Goal: Book appointment/travel/reservation

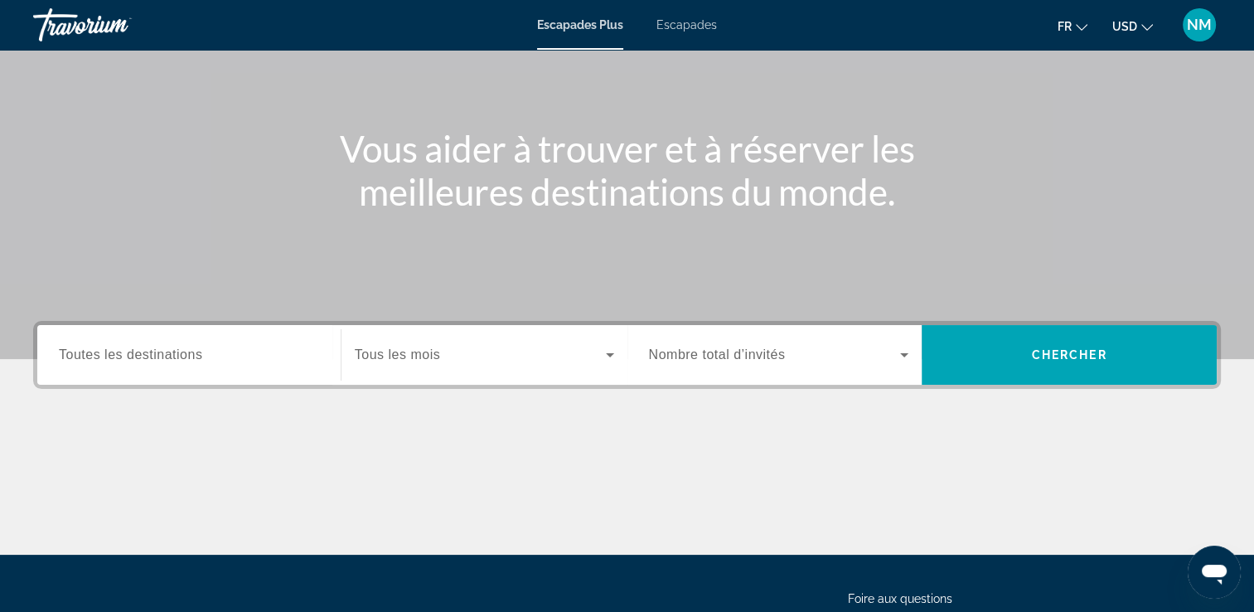
scroll to position [166, 0]
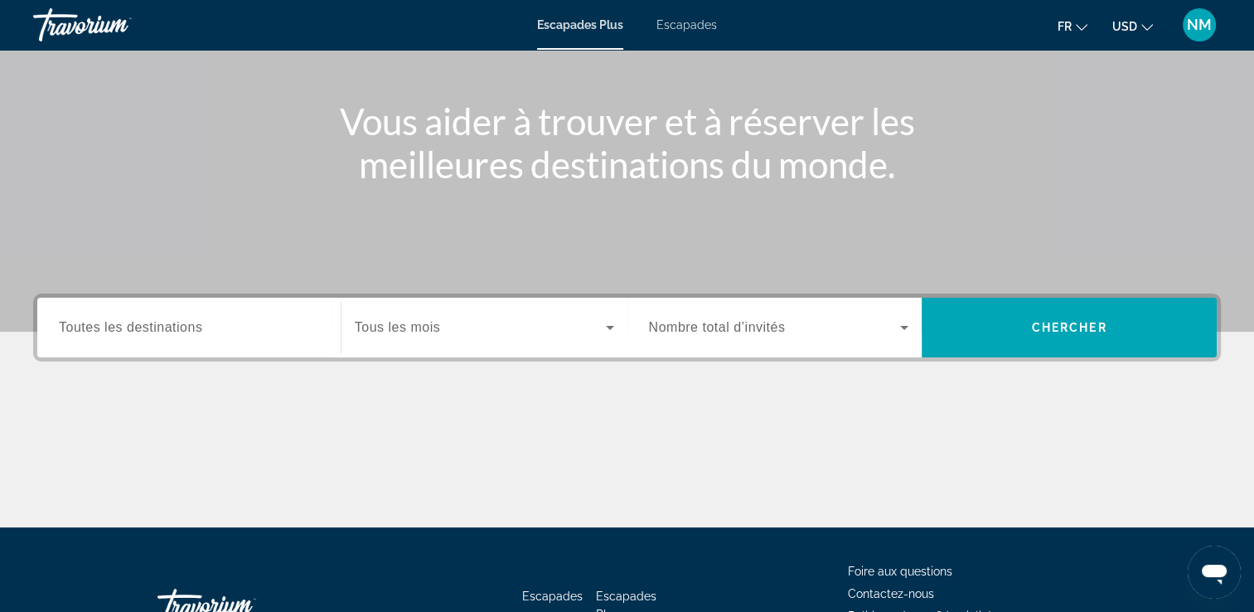
click at [265, 332] on input "Destination Toutes les destinations" at bounding box center [189, 328] width 260 height 20
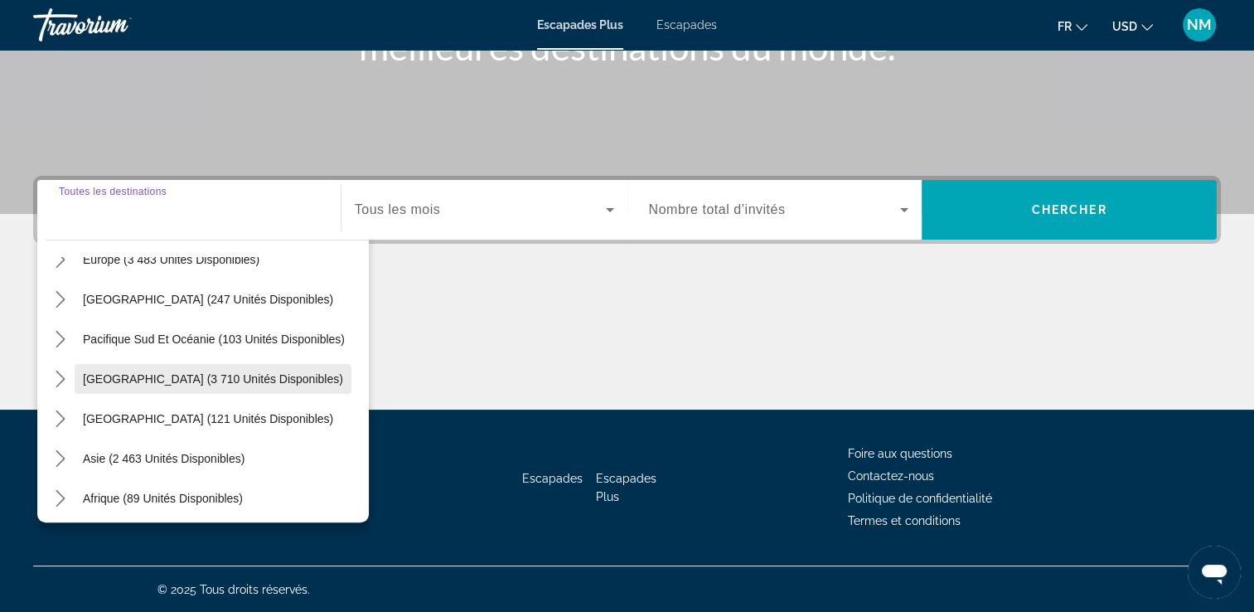
scroll to position [186, 0]
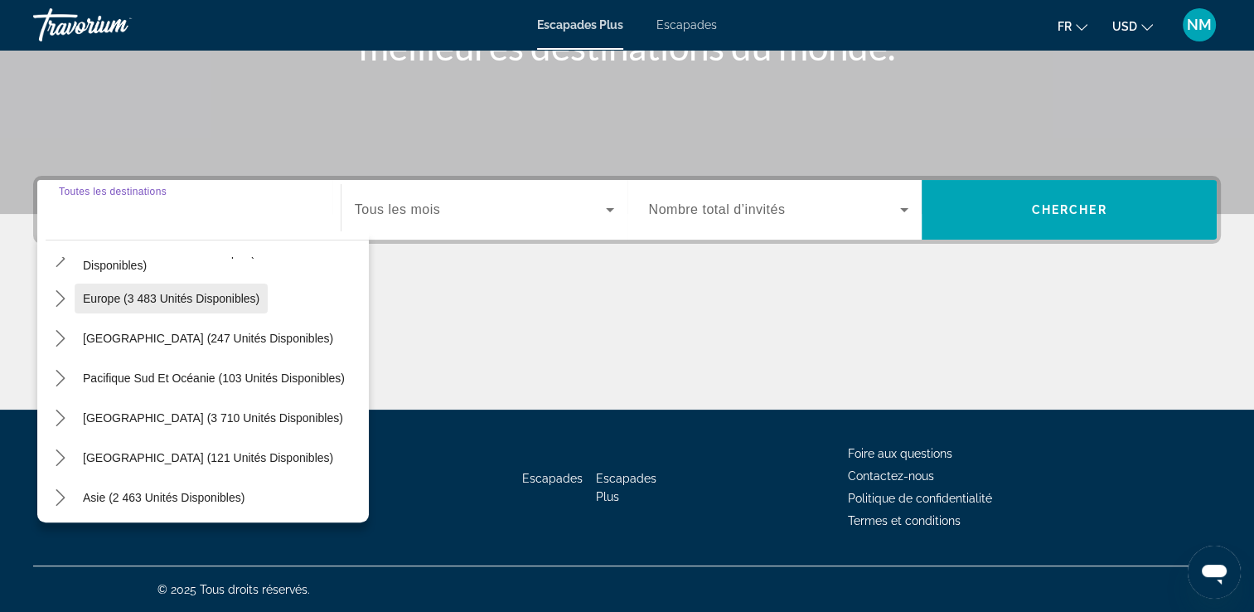
click at [207, 303] on span "Europe (3 483 unités disponibles)" at bounding box center [171, 298] width 177 height 13
type input "**********"
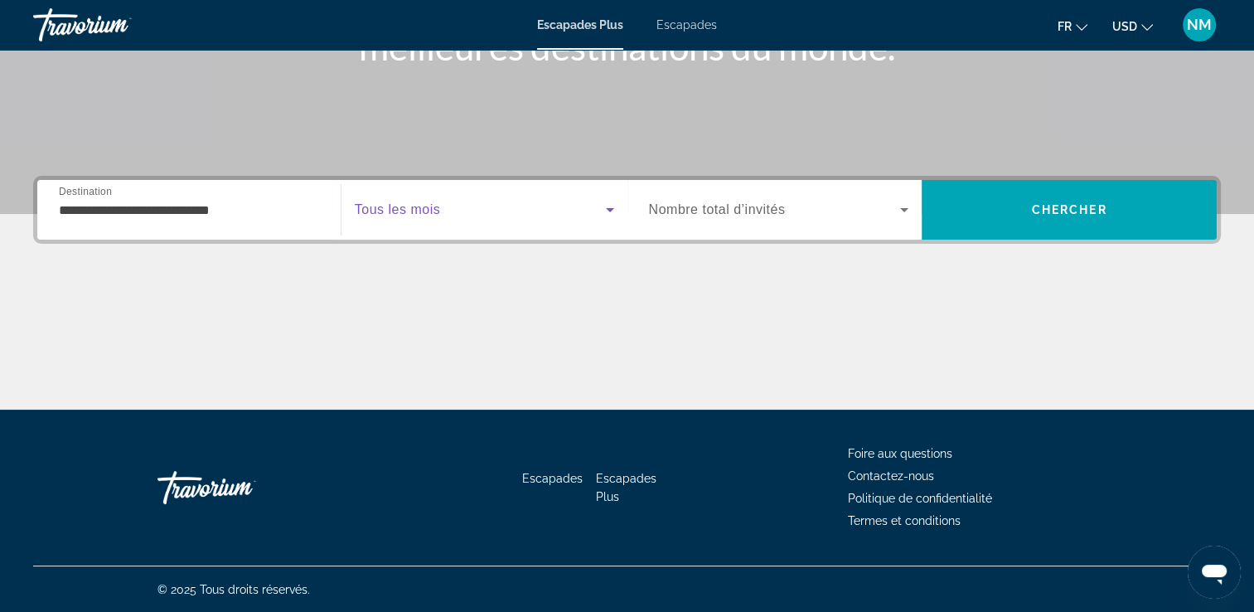
click at [597, 205] on span "Widget de recherche" at bounding box center [480, 210] width 251 height 20
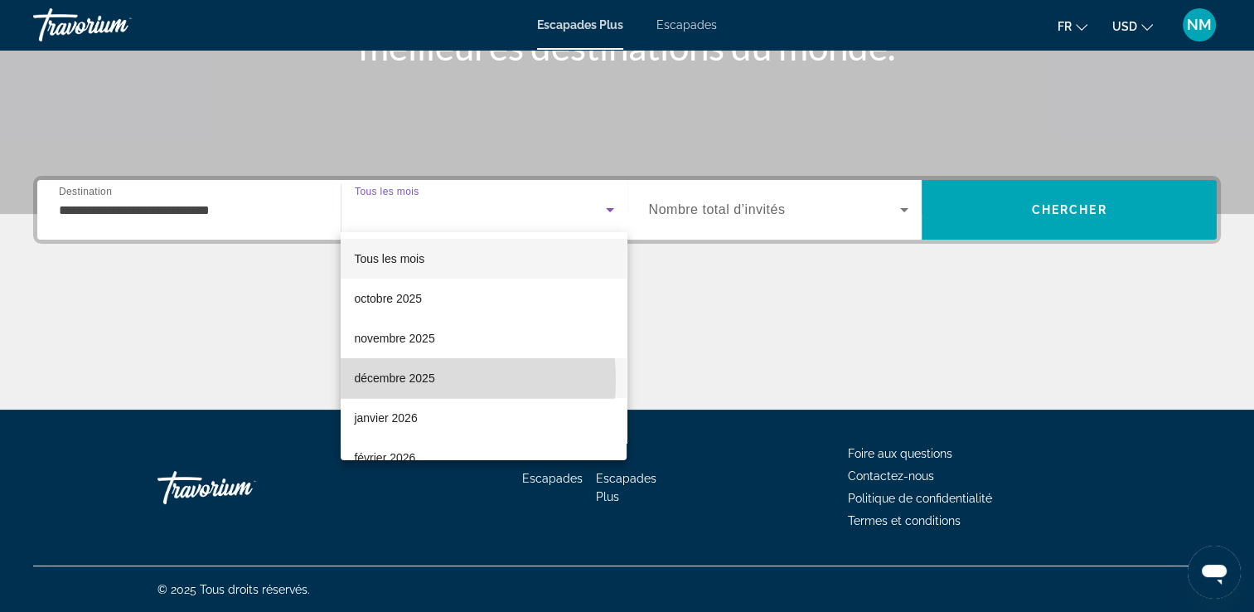
click at [409, 380] on font "décembre 2025" at bounding box center [394, 377] width 80 height 13
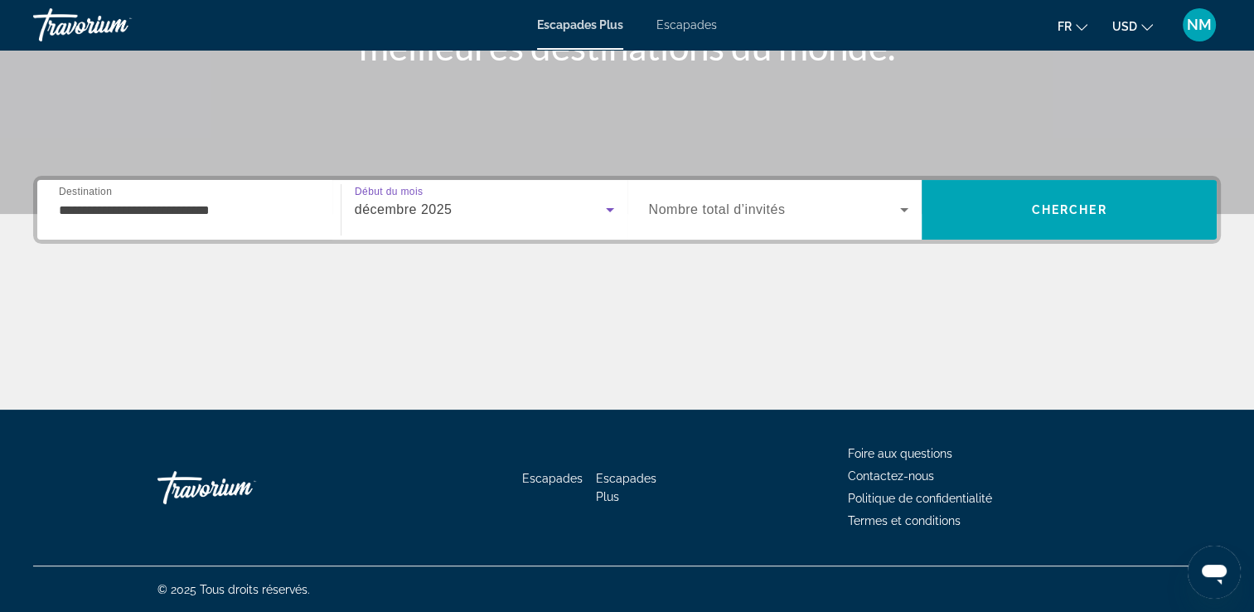
click at [820, 207] on span "Widget de recherche" at bounding box center [775, 210] width 252 height 20
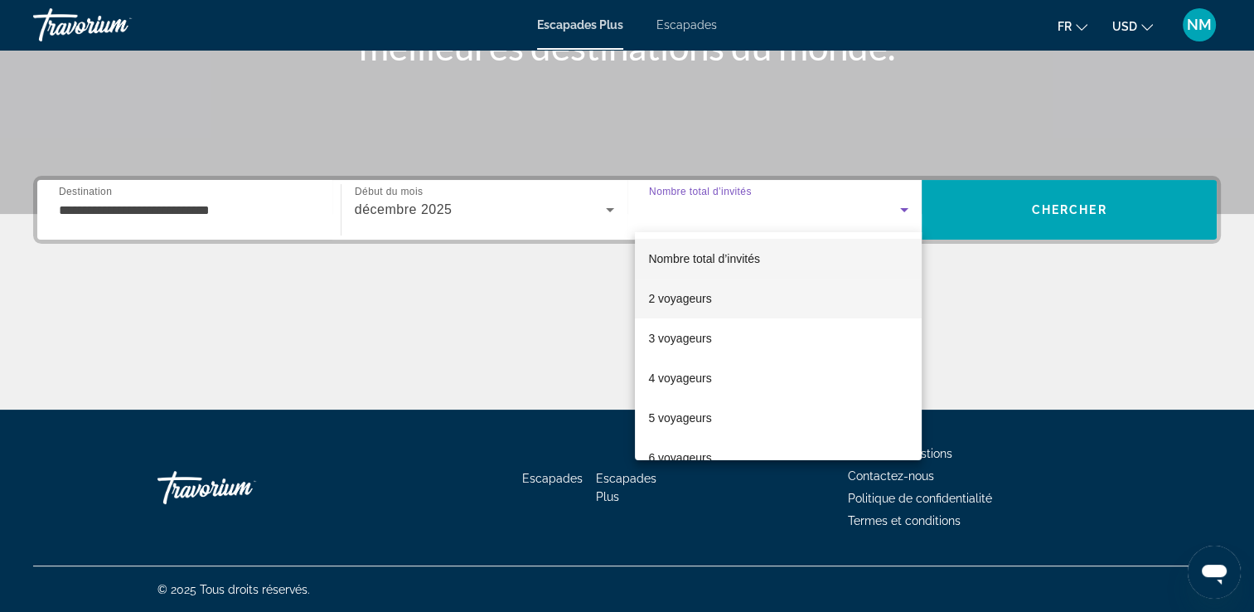
click at [701, 297] on font "2 voyageurs" at bounding box center [679, 298] width 63 height 13
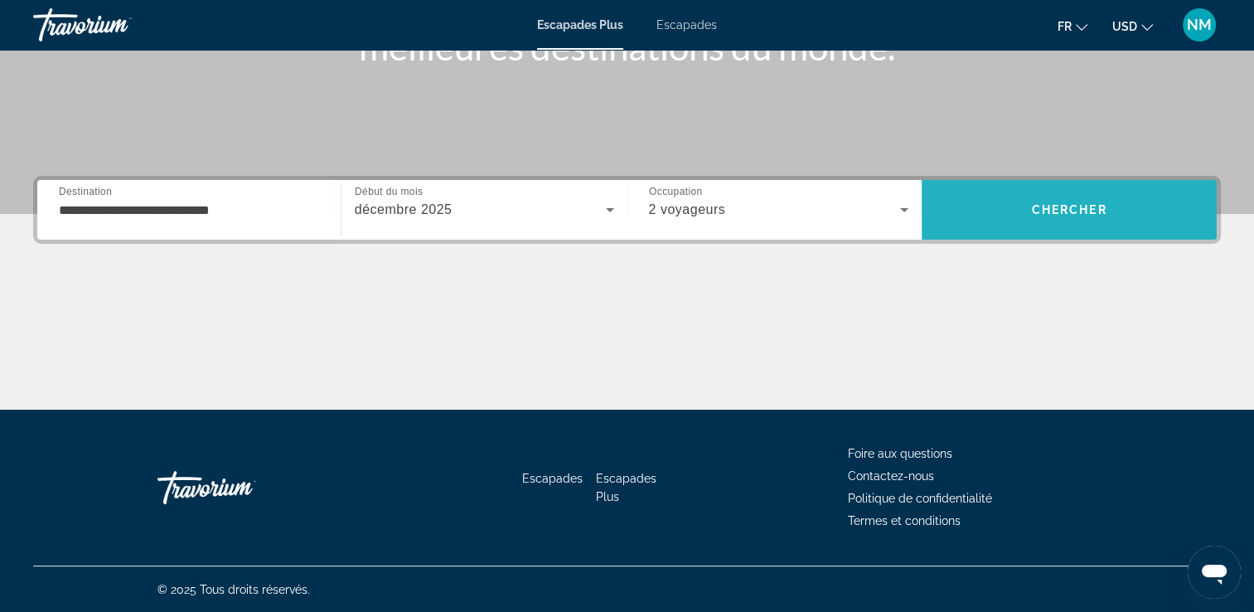
click at [1082, 221] on span "Rechercher" at bounding box center [1069, 210] width 295 height 40
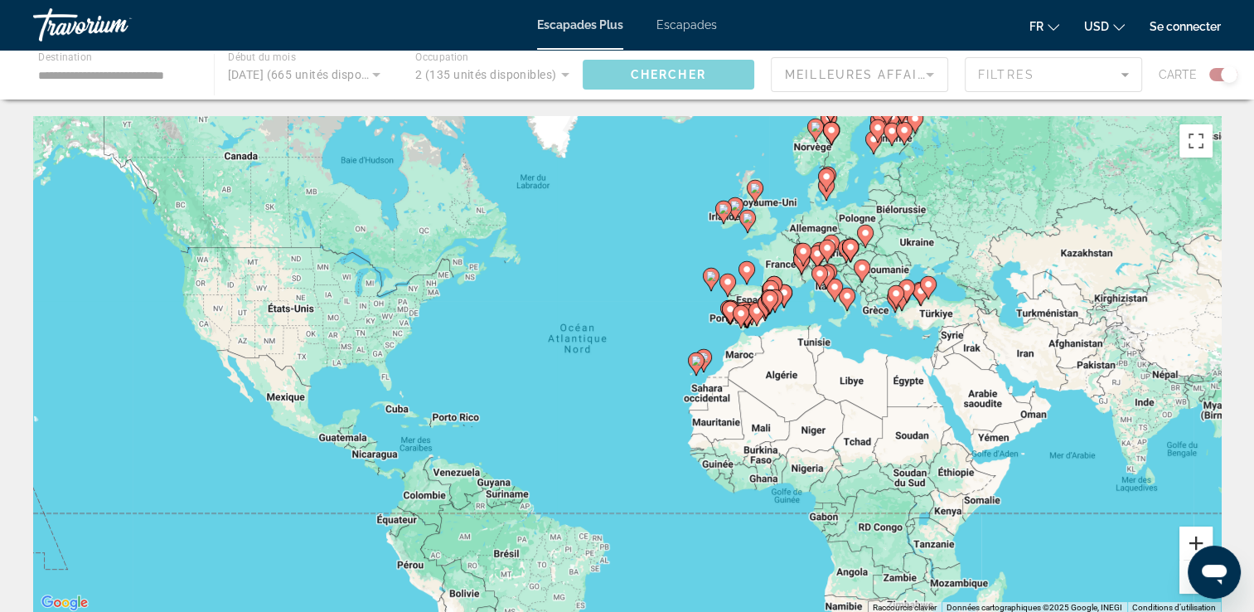
click at [1188, 538] on button "Zoom avant" at bounding box center [1195, 542] width 33 height 33
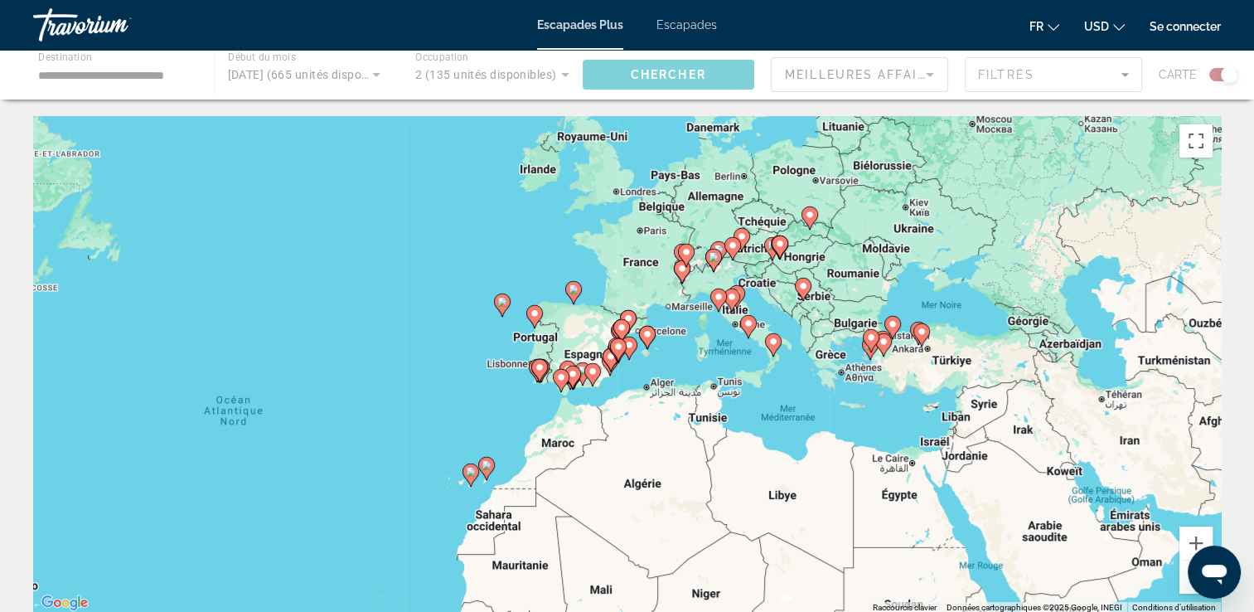
drag, startPoint x: 990, startPoint y: 348, endPoint x: 696, endPoint y: 447, distance: 310.3
click at [696, 447] on div "Pour activer le glissement avec le clavier, appuyez sur Alt+Entrée. Une fois ce…" at bounding box center [627, 364] width 1188 height 497
click at [1194, 541] on button "Zoom avant" at bounding box center [1195, 542] width 33 height 33
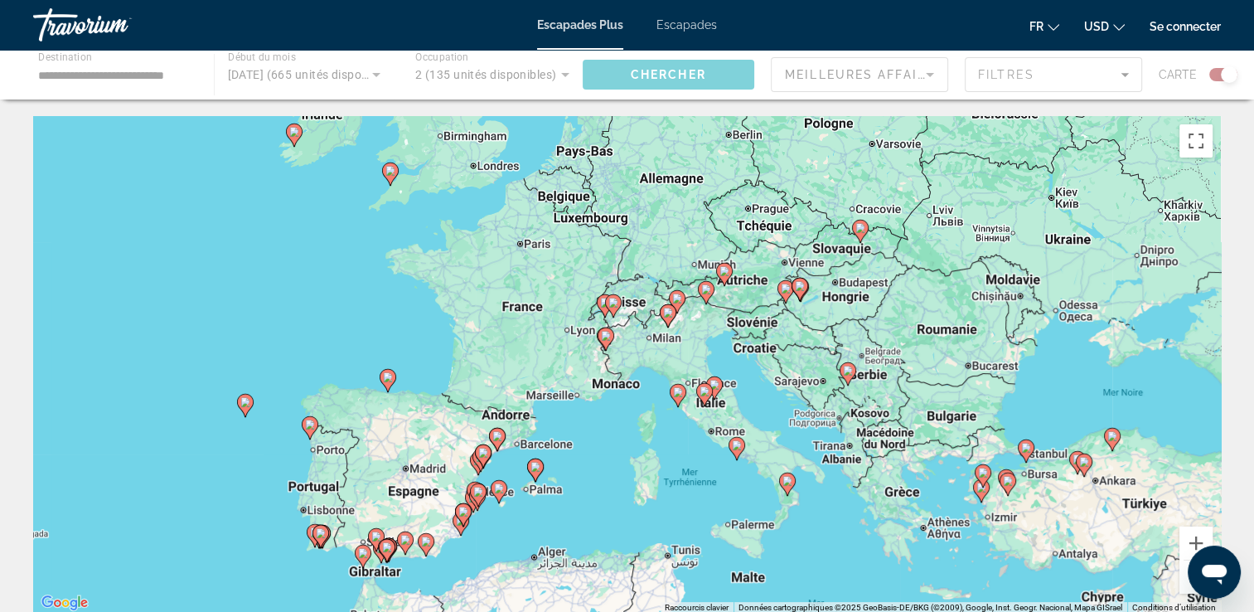
drag, startPoint x: 848, startPoint y: 297, endPoint x: 782, endPoint y: 396, distance: 119.1
click at [782, 396] on div "Pour activer le glissement avec le clavier, appuyez sur Alt+Entrée. Une fois ce…" at bounding box center [627, 364] width 1188 height 497
click at [1196, 542] on button "Zoom avant" at bounding box center [1195, 542] width 33 height 33
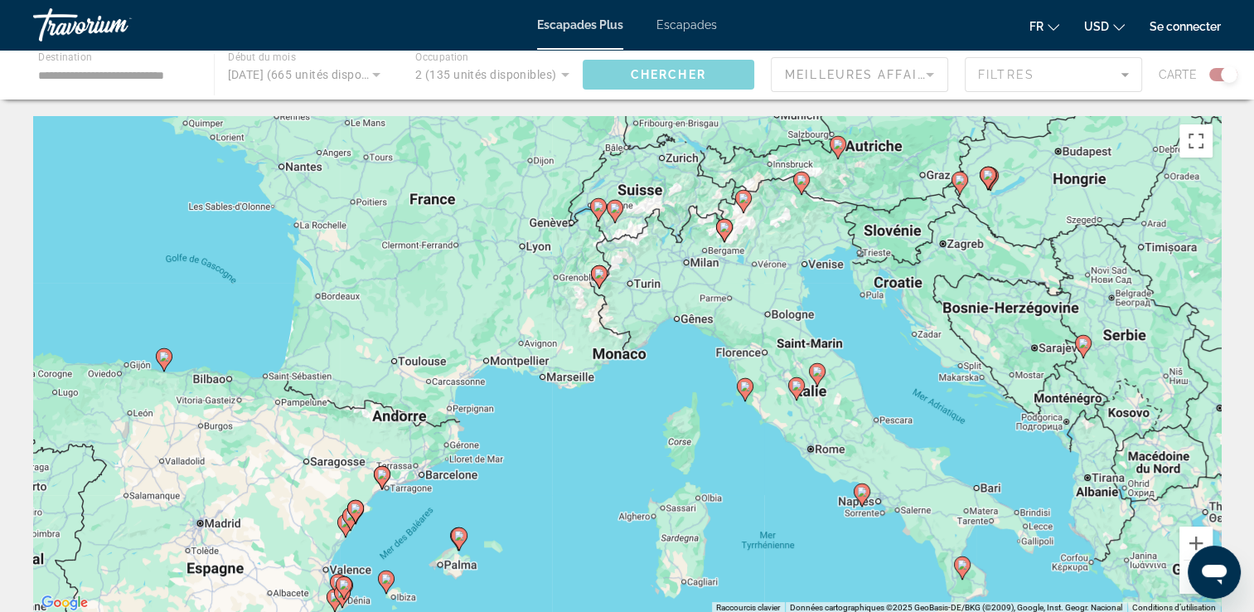
drag, startPoint x: 822, startPoint y: 407, endPoint x: 840, endPoint y: 356, distance: 53.5
click at [840, 356] on div "Pour activer le glissement avec le clavier, appuyez sur Alt+Entrée. Une fois ce…" at bounding box center [627, 364] width 1188 height 497
click at [1196, 540] on button "Zoom avant" at bounding box center [1195, 542] width 33 height 33
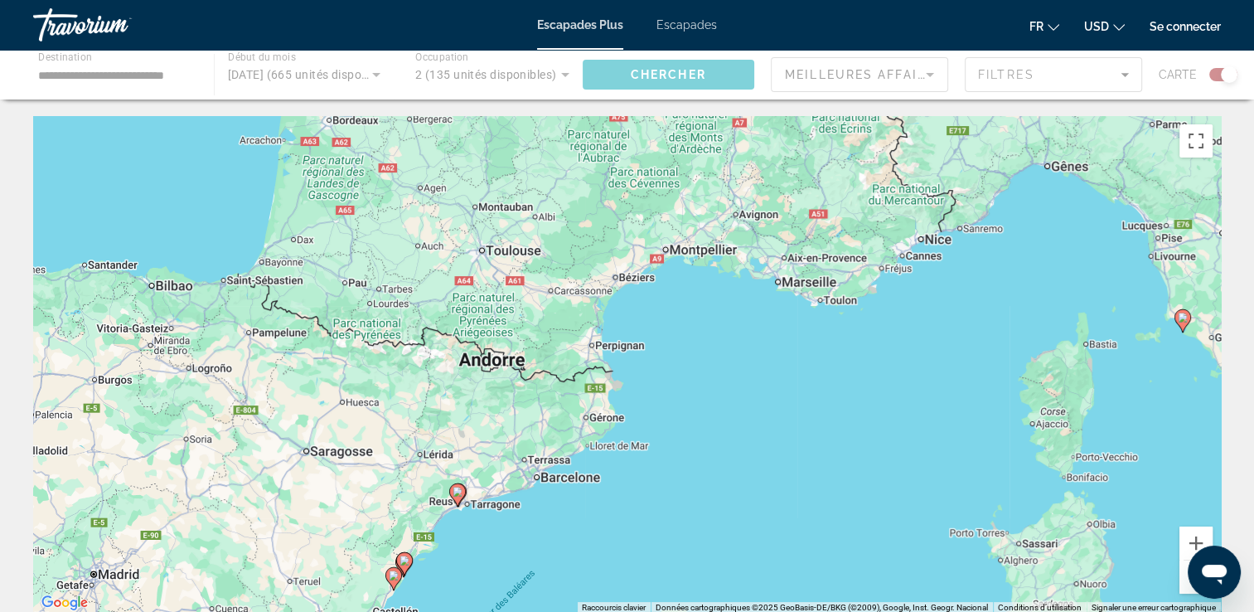
drag, startPoint x: 534, startPoint y: 312, endPoint x: 794, endPoint y: 242, distance: 269.4
click at [859, 199] on div "Pour activer le glissement avec le clavier, appuyez sur Alt+Entrée. Une fois ce…" at bounding box center [627, 364] width 1188 height 497
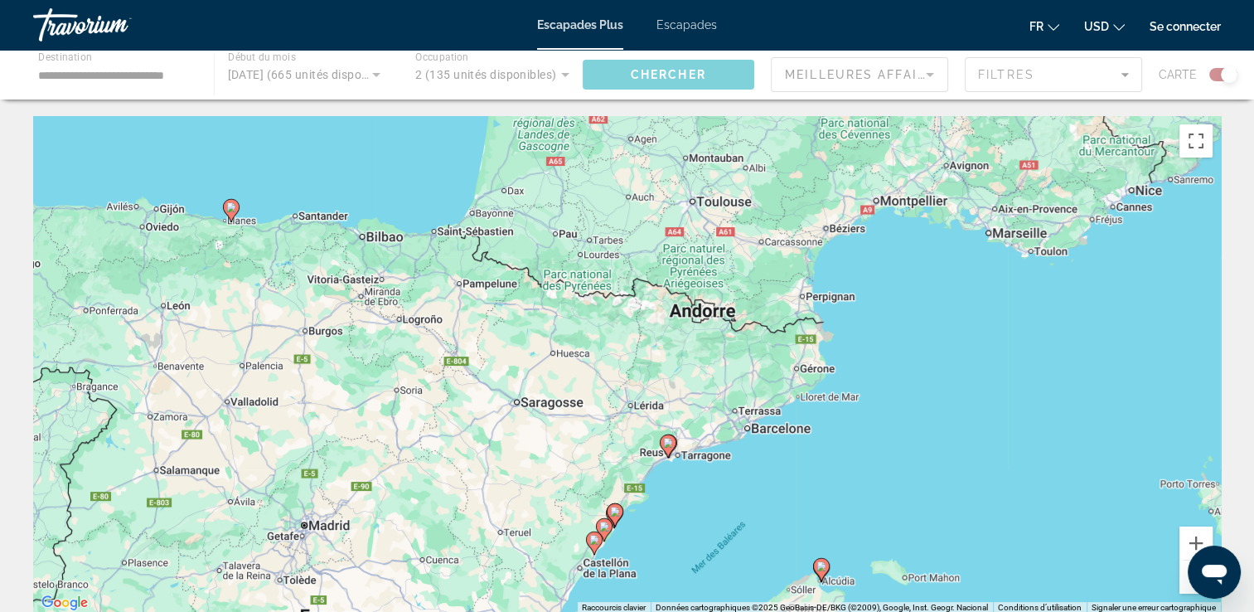
drag, startPoint x: 518, startPoint y: 366, endPoint x: 705, endPoint y: 330, distance: 190.0
click at [705, 330] on div "Pour activer le glissement avec le clavier, appuyez sur Alt+Entrée. Une fois ce…" at bounding box center [627, 364] width 1188 height 497
click at [234, 205] on image "Contenu principal" at bounding box center [231, 207] width 10 height 10
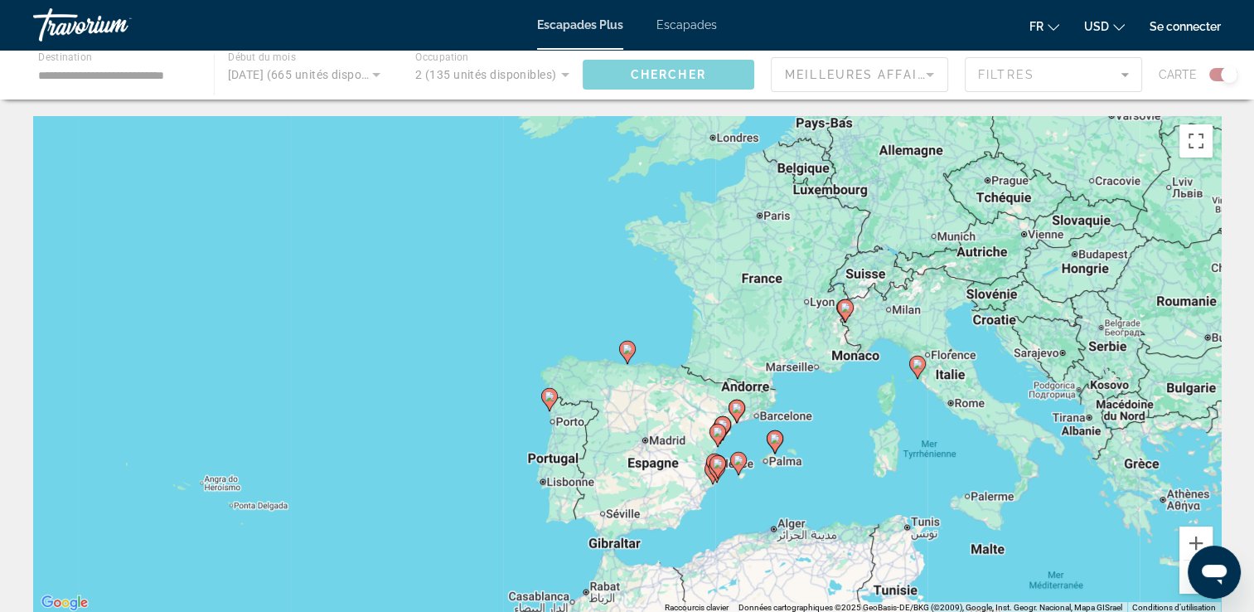
click at [630, 361] on gmp-advanced-marker "Contenu principal" at bounding box center [627, 352] width 17 height 25
type input "**********"
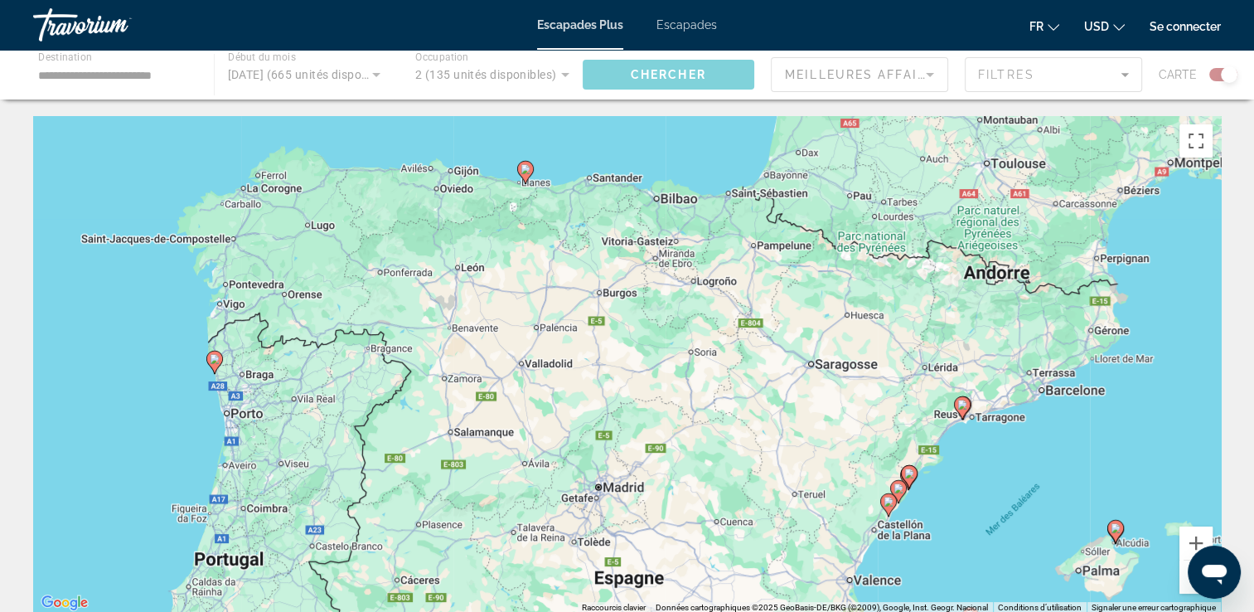
drag, startPoint x: 597, startPoint y: 454, endPoint x: 497, endPoint y: 273, distance: 207.0
click at [497, 273] on div "Pour activer le glissement avec le clavier, appuyez sur Alt+Entrée. Une fois ce…" at bounding box center [627, 364] width 1188 height 497
click at [528, 175] on icon "Contenu principal" at bounding box center [527, 173] width 15 height 22
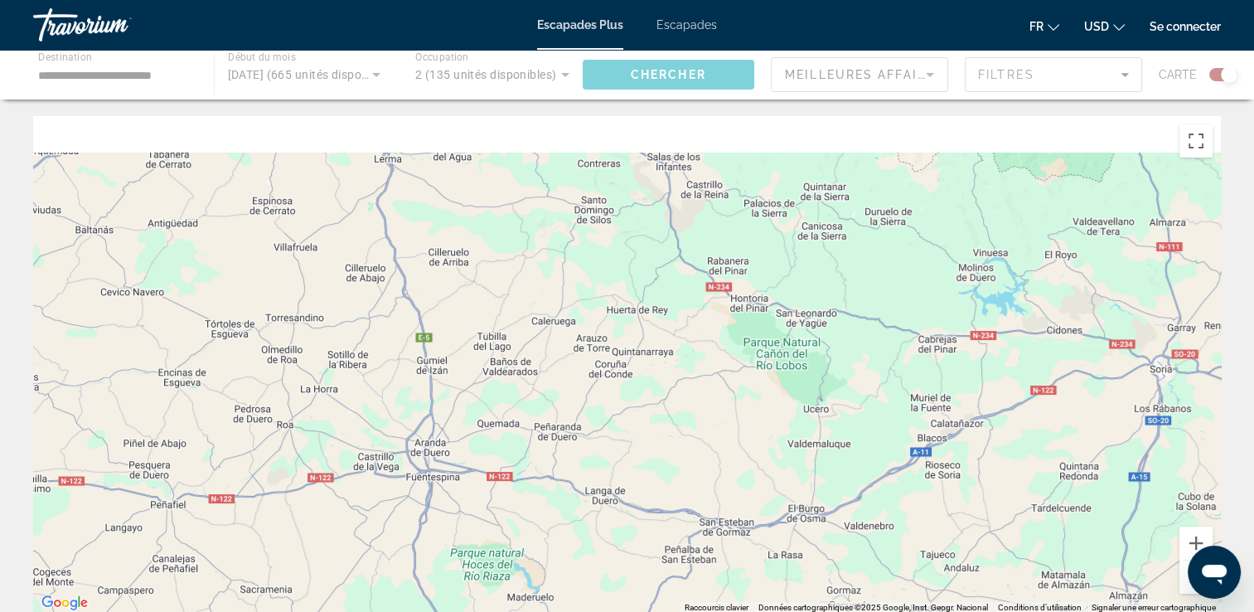
drag, startPoint x: 559, startPoint y: 288, endPoint x: 578, endPoint y: 426, distance: 138.9
click at [578, 427] on div "Pour naviguer, appuyez sur les touches fléchées. Pour activer le glissement ave…" at bounding box center [627, 364] width 1188 height 497
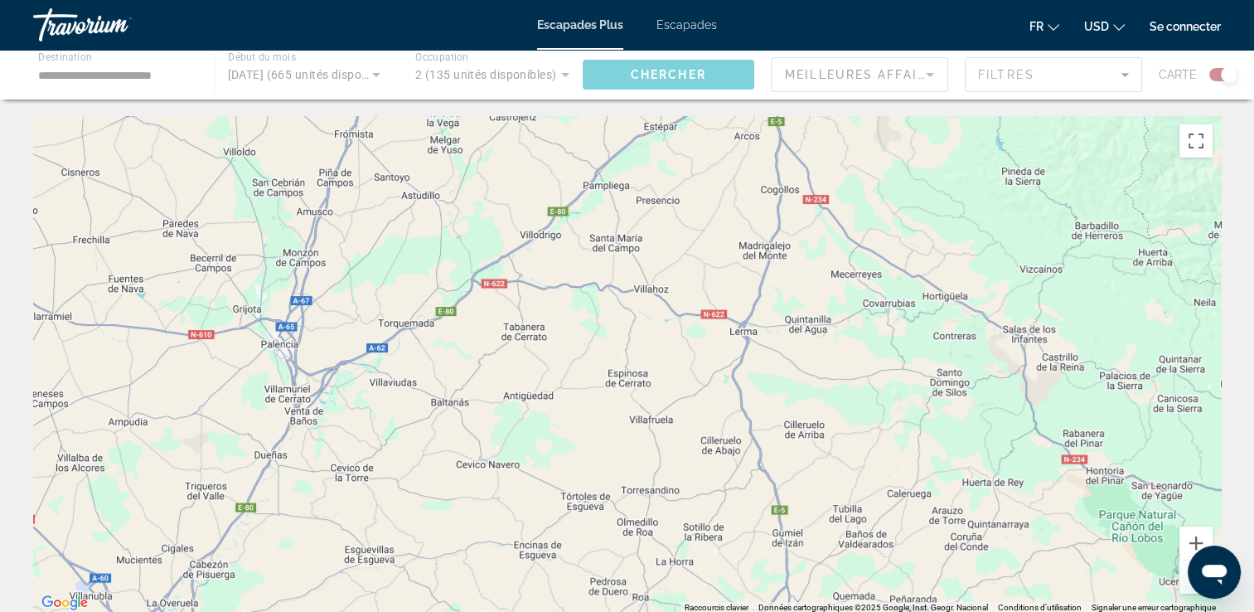
drag, startPoint x: 583, startPoint y: 375, endPoint x: 843, endPoint y: 371, distance: 260.3
click at [787, 368] on div "Pour naviguer, appuyez sur les touches fléchées. Pour activer le glissement ave…" at bounding box center [627, 364] width 1188 height 497
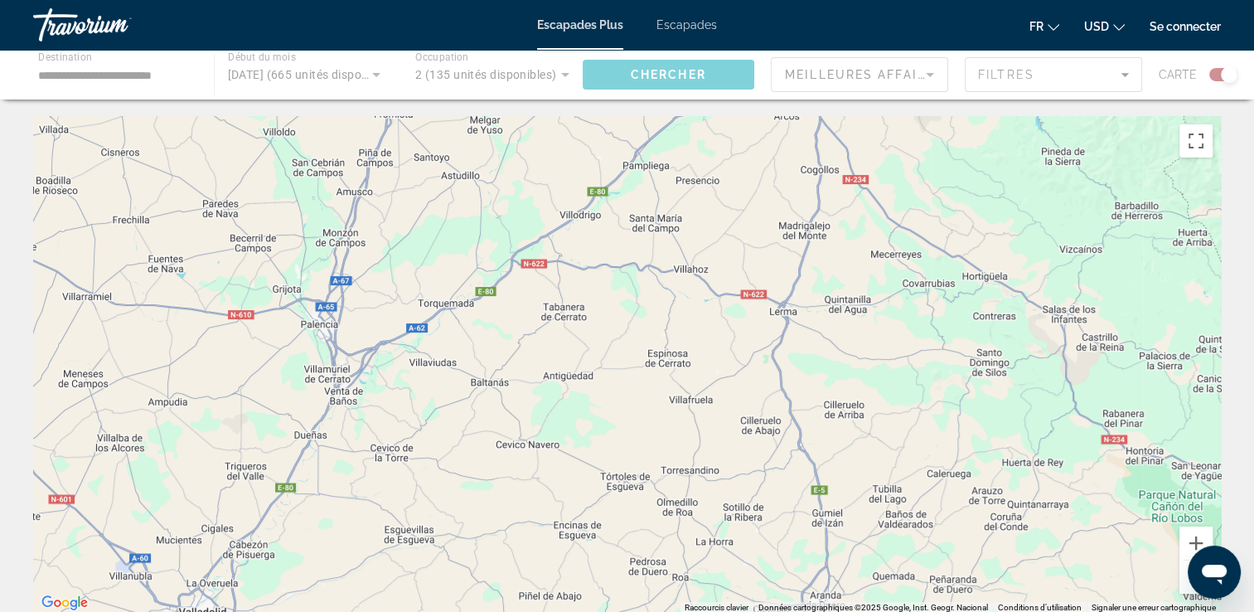
click at [1183, 578] on button "Zoom arrière" at bounding box center [1195, 576] width 33 height 33
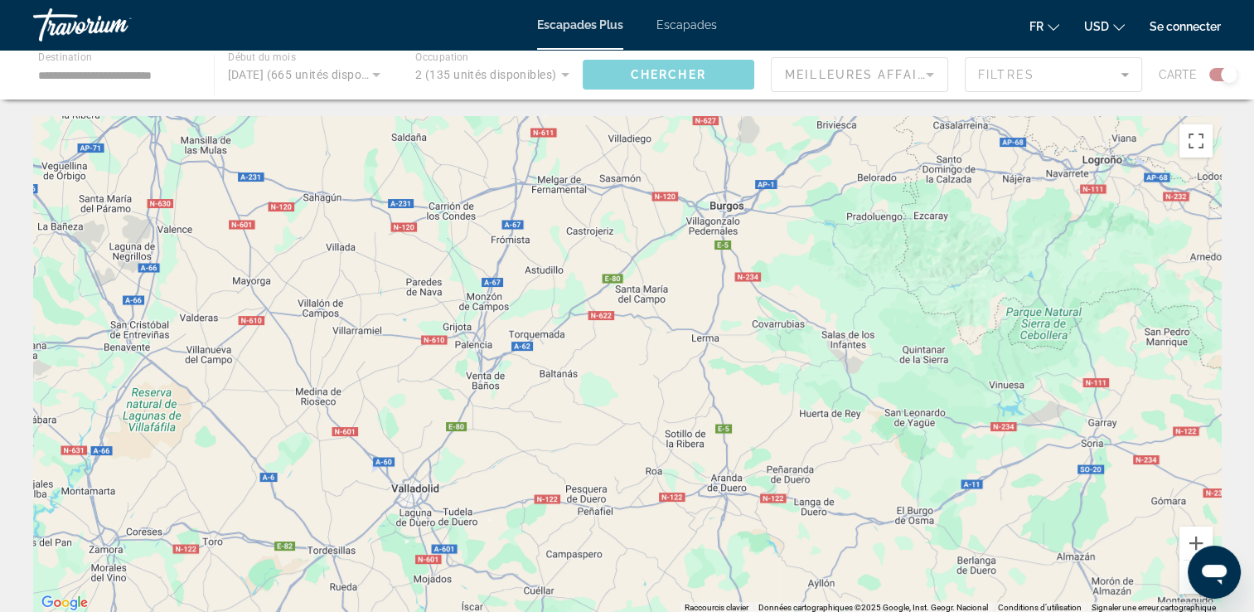
click at [1184, 579] on button "Zoom arrière" at bounding box center [1195, 576] width 33 height 33
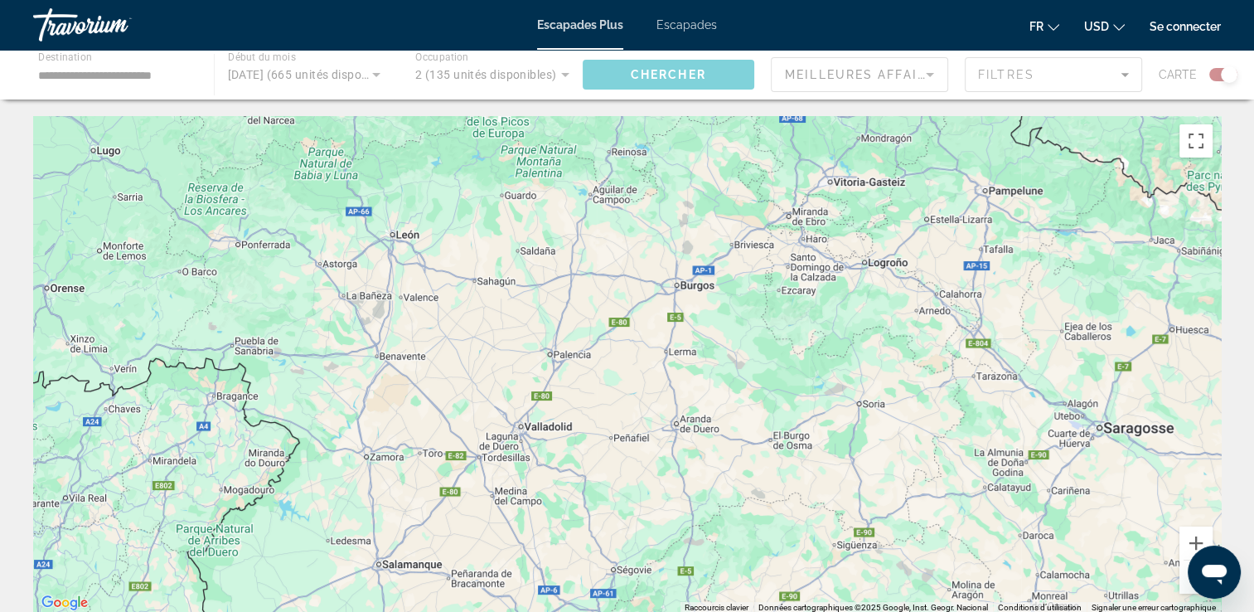
click at [1184, 579] on button "Zoom arrière" at bounding box center [1195, 576] width 33 height 33
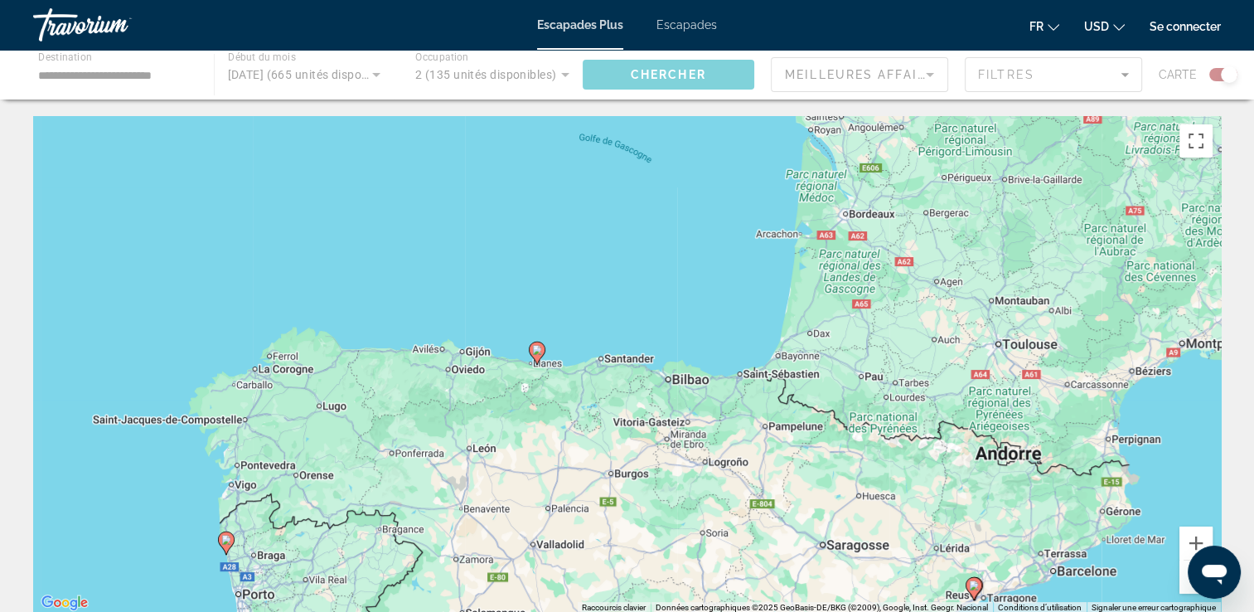
drag, startPoint x: 590, startPoint y: 274, endPoint x: 554, endPoint y: 377, distance: 109.6
click at [554, 377] on div "Pour naviguer, appuyez sur les touches fléchées. Pour activer le glissement ave…" at bounding box center [627, 364] width 1188 height 497
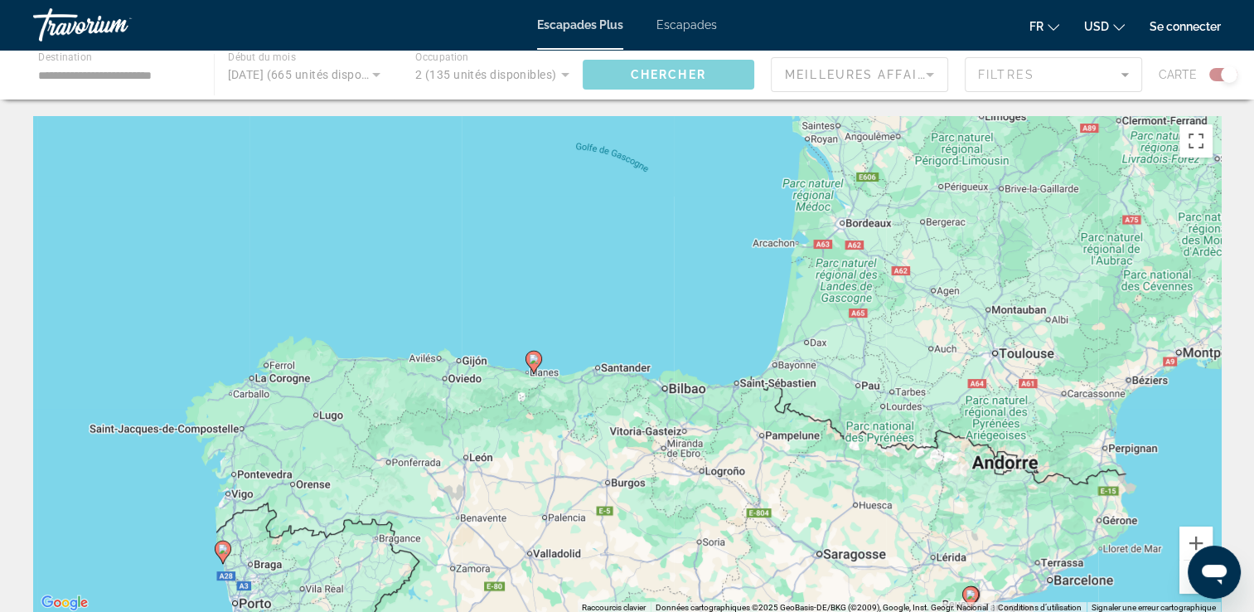
click at [535, 360] on image "Contenu principal" at bounding box center [534, 359] width 10 height 10
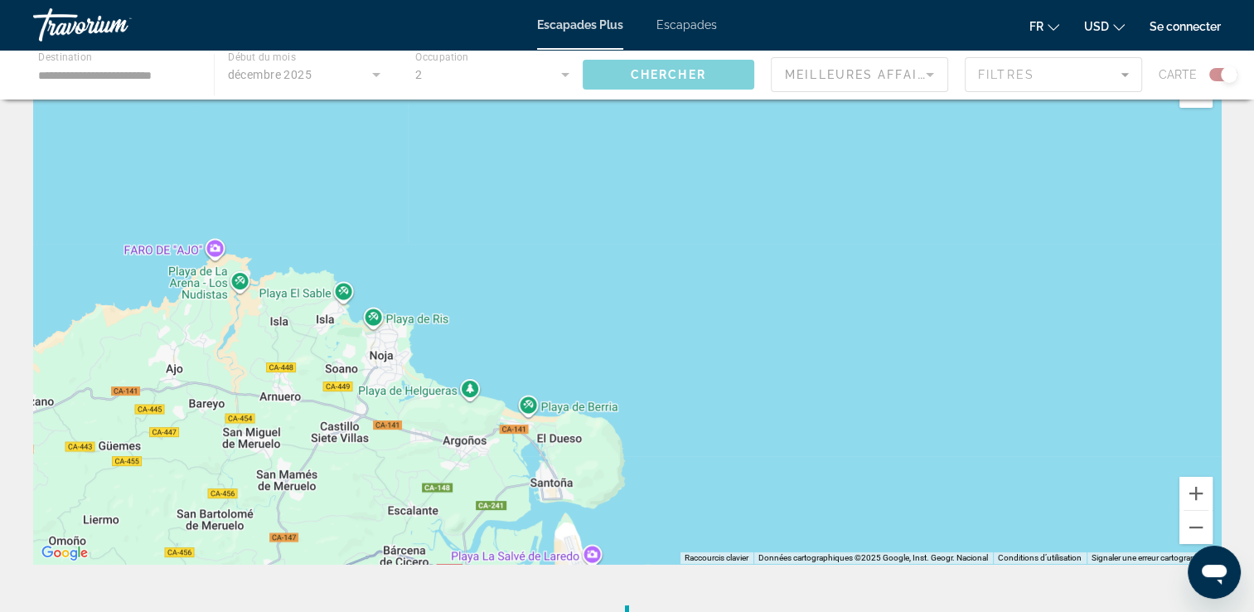
scroll to position [83, 0]
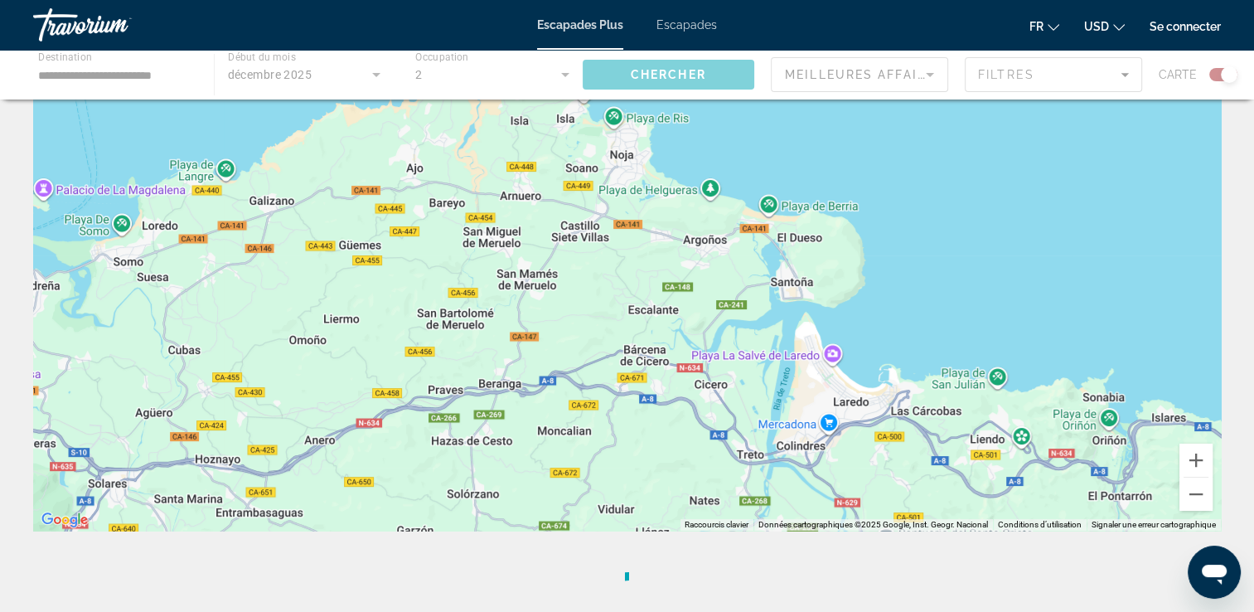
drag, startPoint x: 433, startPoint y: 380, endPoint x: 674, endPoint y: 212, distance: 292.9
click at [674, 212] on div "Pour activer le glissement avec le clavier, appuyez sur Alt+Entrée. Une fois ce…" at bounding box center [627, 281] width 1188 height 497
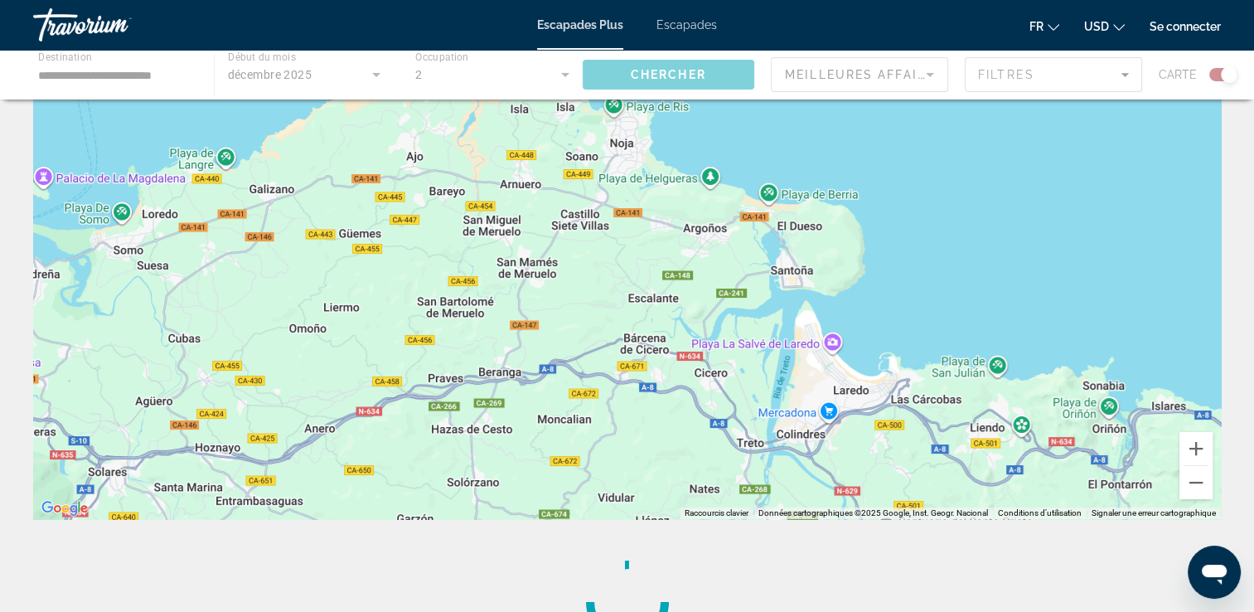
scroll to position [166, 0]
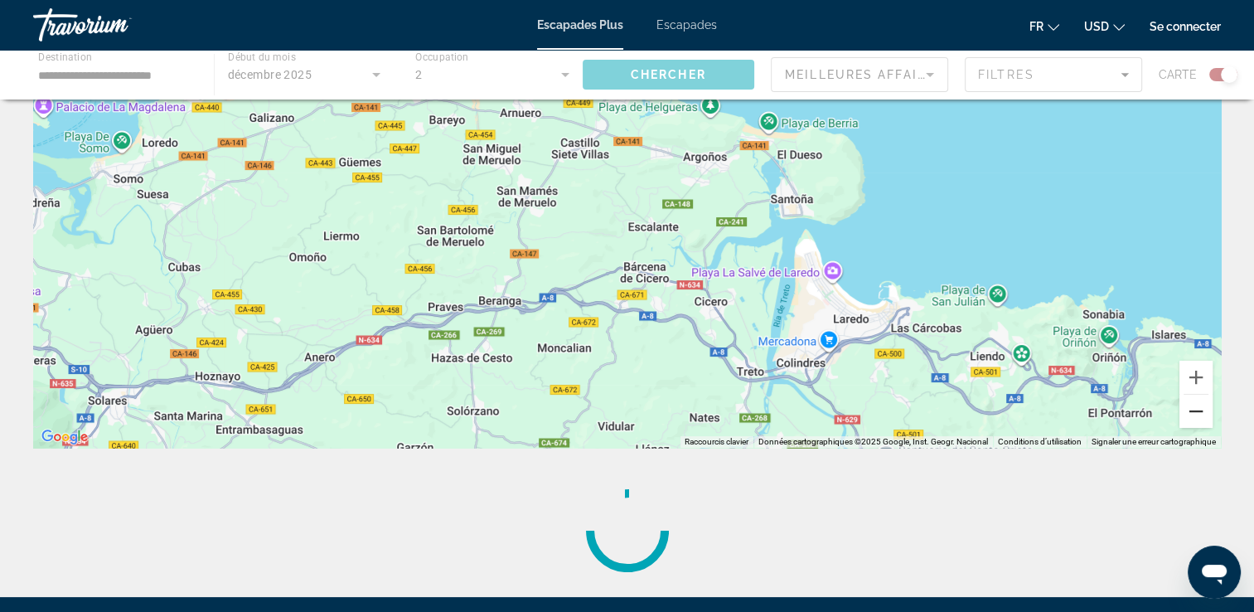
click at [1194, 413] on button "Zoom arrière" at bounding box center [1195, 411] width 33 height 33
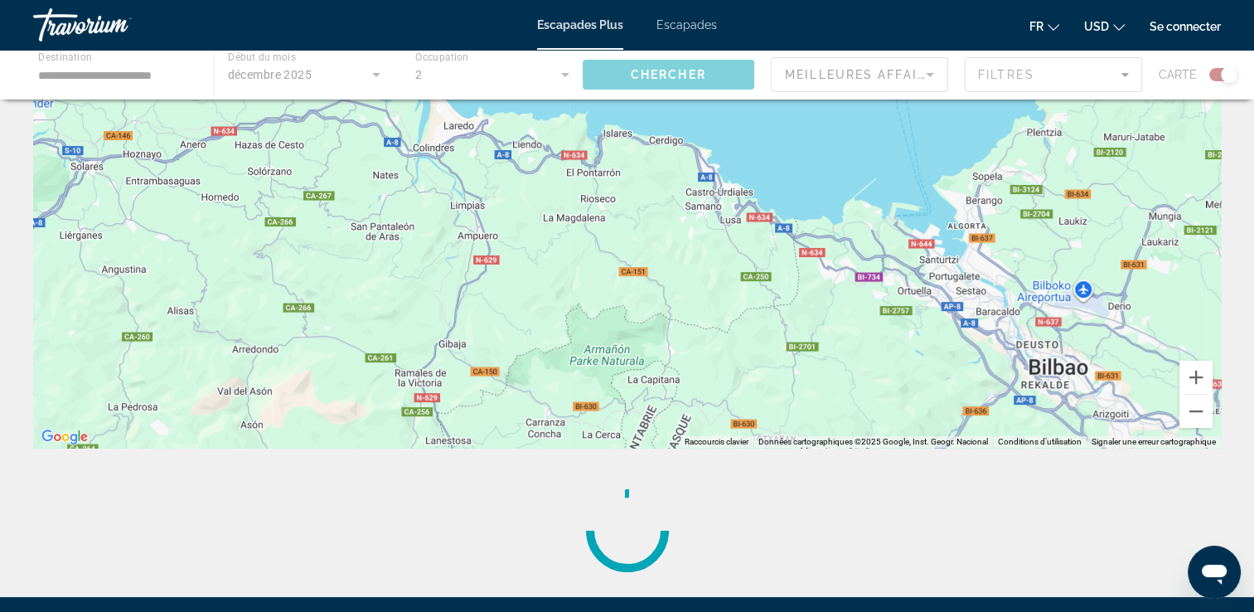
drag, startPoint x: 491, startPoint y: 228, endPoint x: 212, endPoint y: 94, distance: 308.8
click at [212, 94] on div "**********" at bounding box center [627, 331] width 1254 height 763
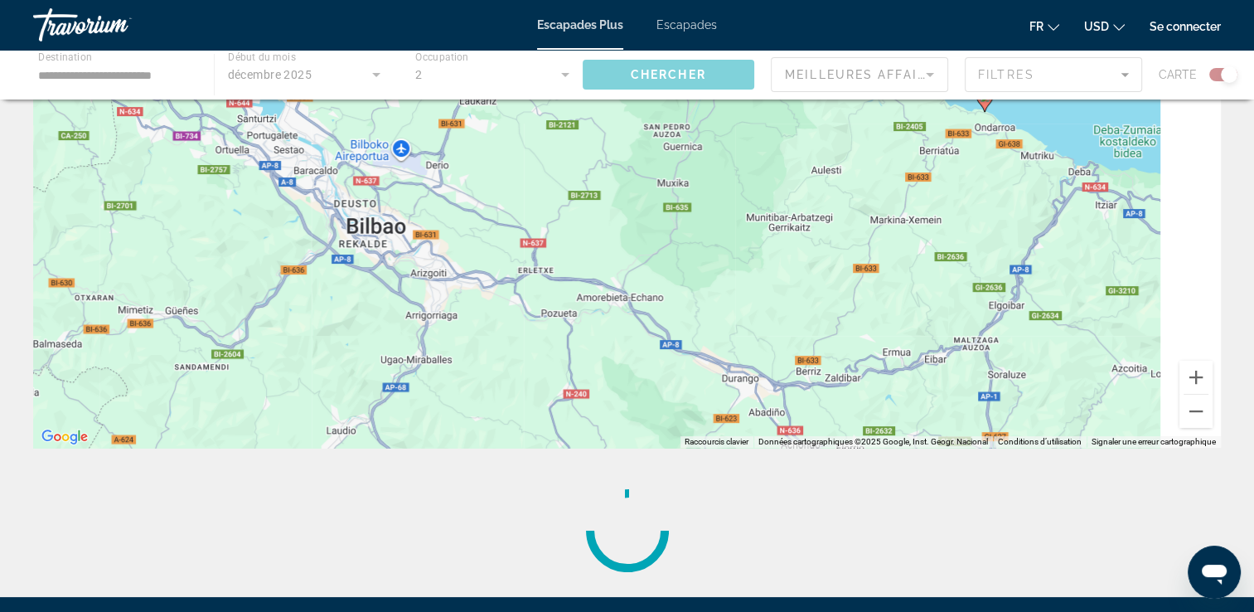
drag, startPoint x: 782, startPoint y: 236, endPoint x: -3, endPoint y: 134, distance: 792.3
click at [0, 134] on html "**********" at bounding box center [627, 140] width 1254 height 612
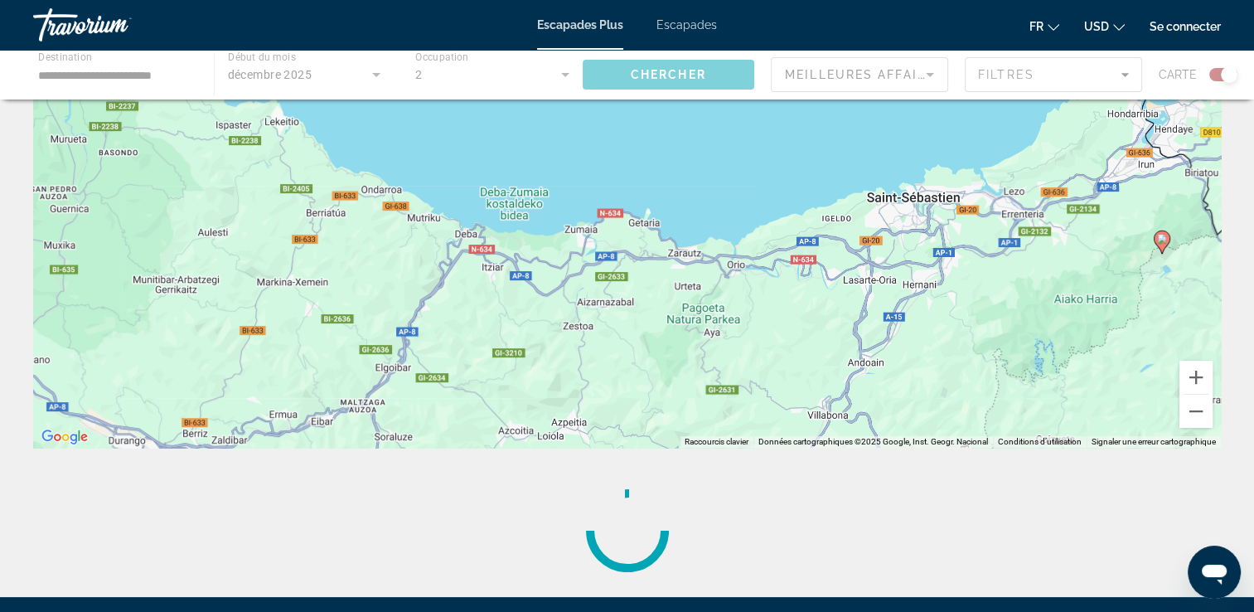
drag, startPoint x: 593, startPoint y: 116, endPoint x: 647, endPoint y: 119, distance: 54.0
click at [86, 118] on div "Pour activer le glissement avec le clavier, appuyez sur Alt+Entrée. Une fois ce…" at bounding box center [627, 198] width 1188 height 497
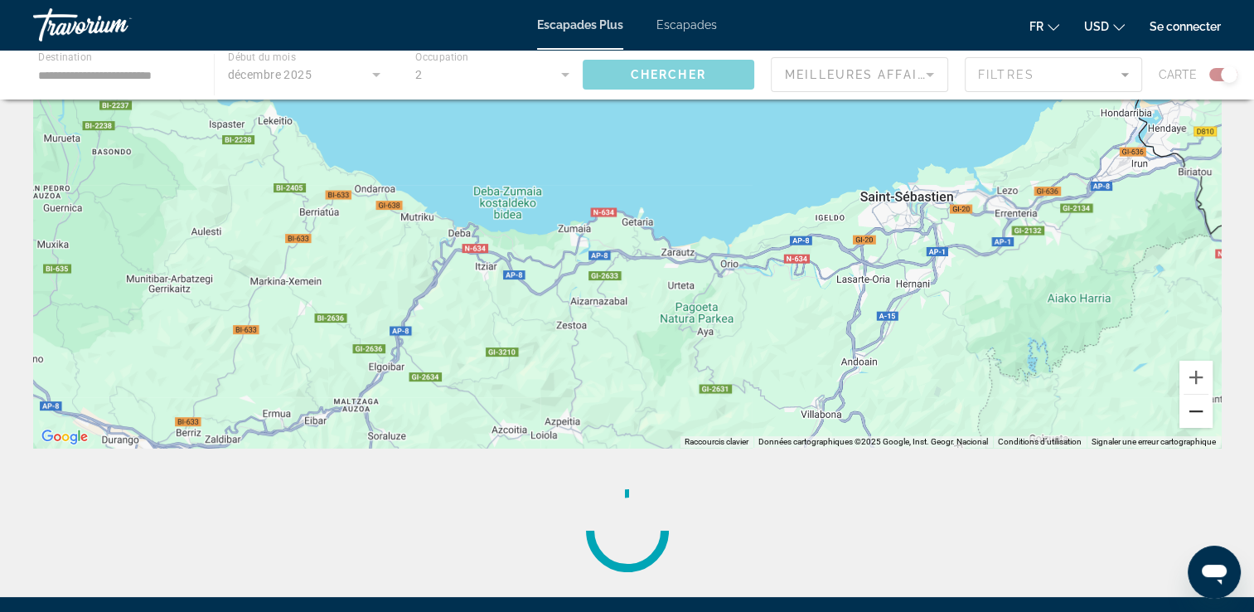
click at [1195, 415] on button "Zoom arrière" at bounding box center [1195, 411] width 33 height 33
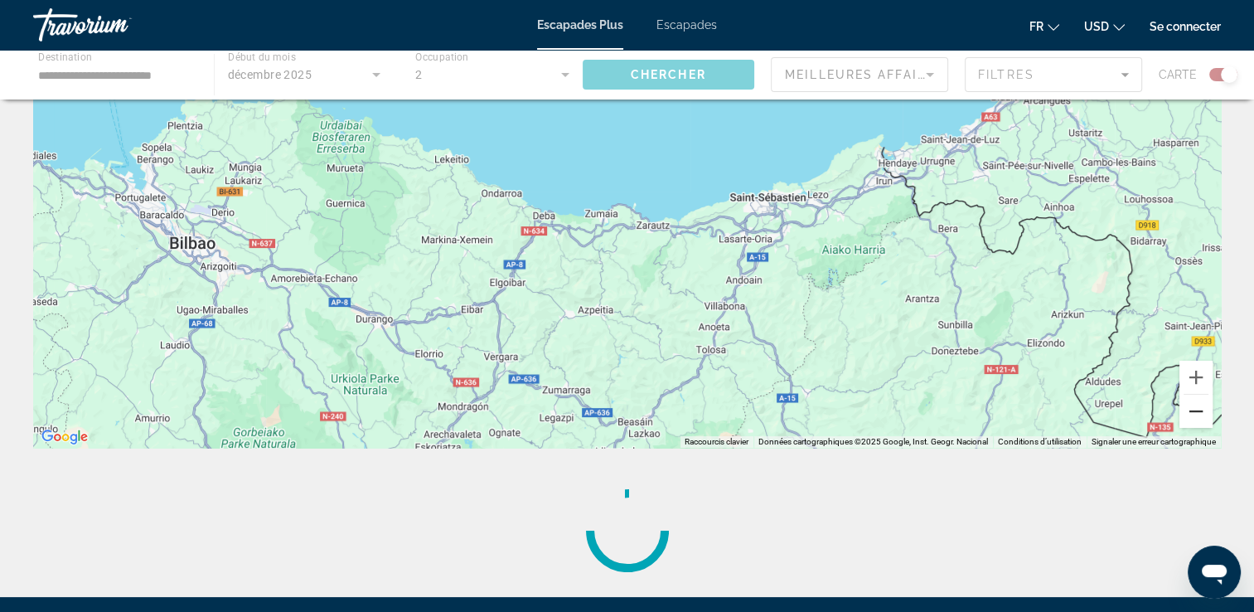
click at [1195, 415] on button "Zoom arrière" at bounding box center [1195, 411] width 33 height 33
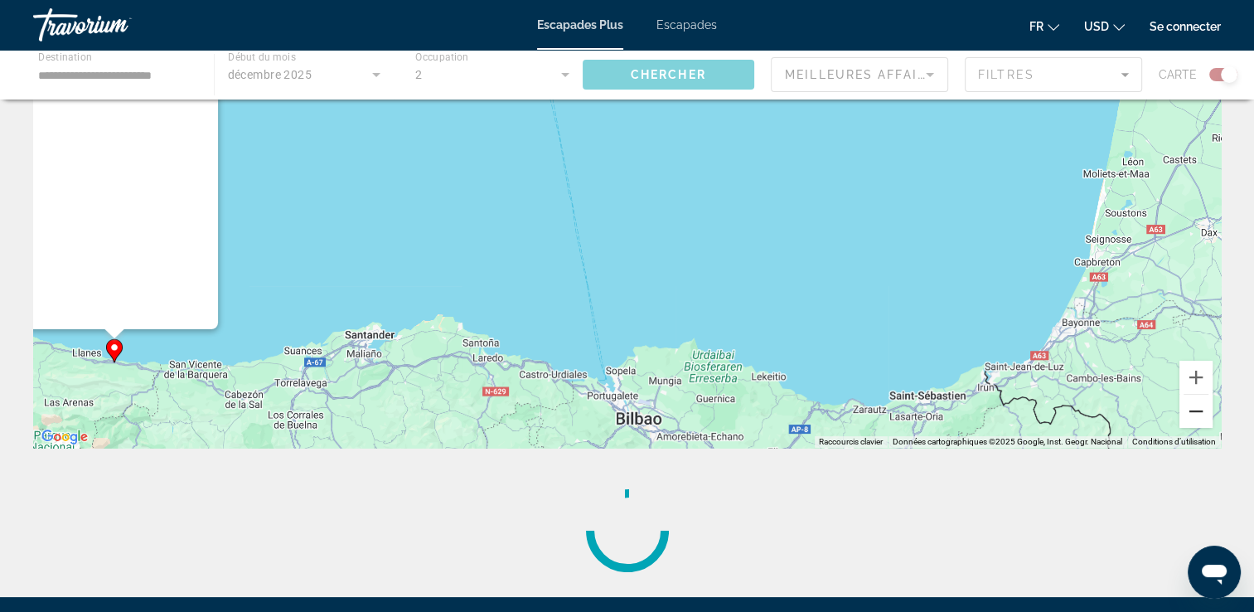
click at [1195, 414] on button "Zoom arrière" at bounding box center [1195, 411] width 33 height 33
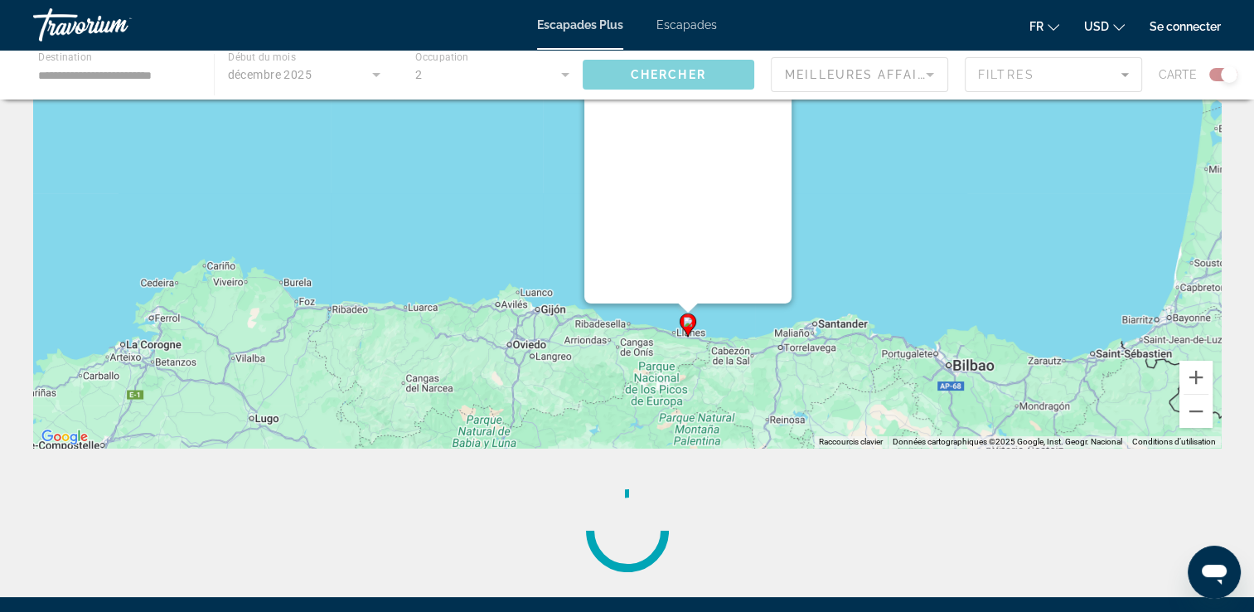
drag, startPoint x: 408, startPoint y: 295, endPoint x: 695, endPoint y: 320, distance: 288.7
click at [695, 320] on g "Contenu principal" at bounding box center [688, 324] width 17 height 23
click at [690, 323] on image "Contenu principal" at bounding box center [689, 322] width 10 height 10
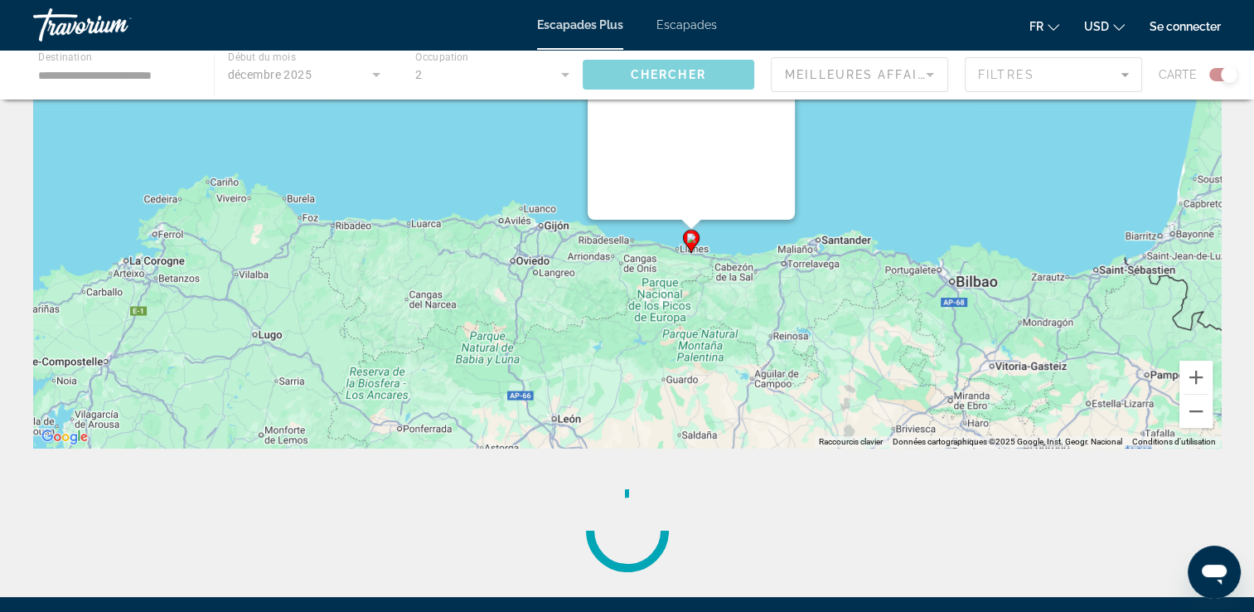
drag, startPoint x: 848, startPoint y: 373, endPoint x: 850, endPoint y: 203, distance: 169.9
click at [850, 203] on div "Pour activer le glissement avec le clavier, appuyez sur Alt+Entrée. Une fois ce…" at bounding box center [627, 198] width 1188 height 497
click at [1195, 375] on button "Zoom avant" at bounding box center [1195, 377] width 33 height 33
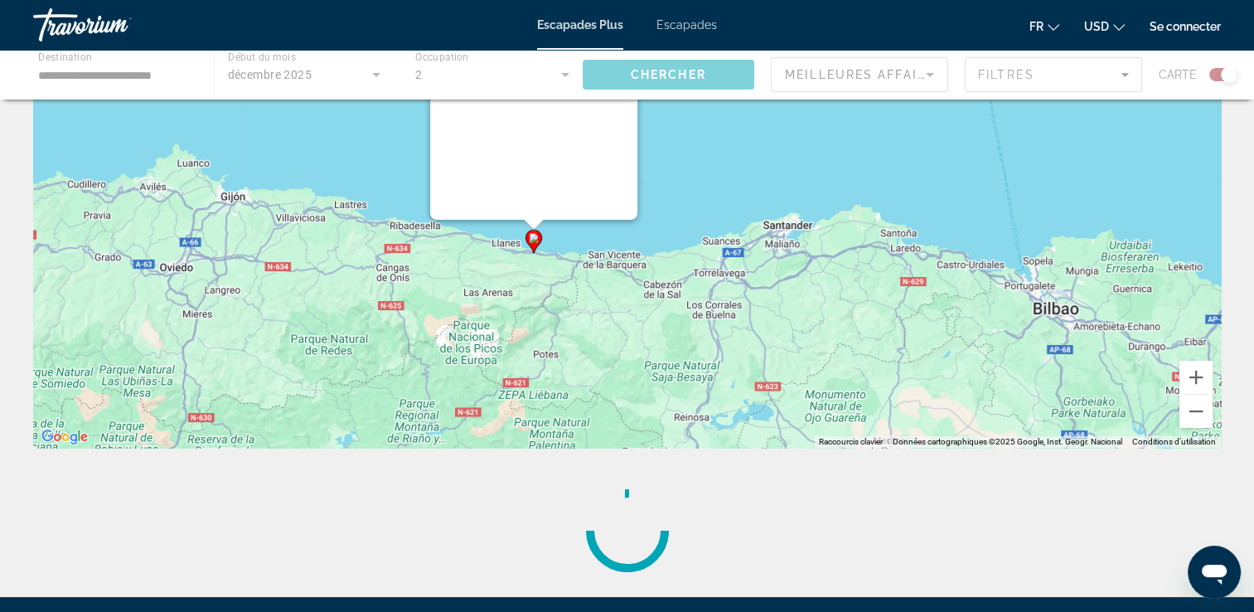
drag, startPoint x: 892, startPoint y: 318, endPoint x: 1253, endPoint y: 405, distance: 371.7
click at [666, 267] on div "Pour activer le glissement avec le clavier, appuyez sur Alt+Entrée. Une fois ce…" at bounding box center [627, 198] width 1188 height 497
click at [1195, 380] on button "Zoom avant" at bounding box center [1195, 377] width 33 height 33
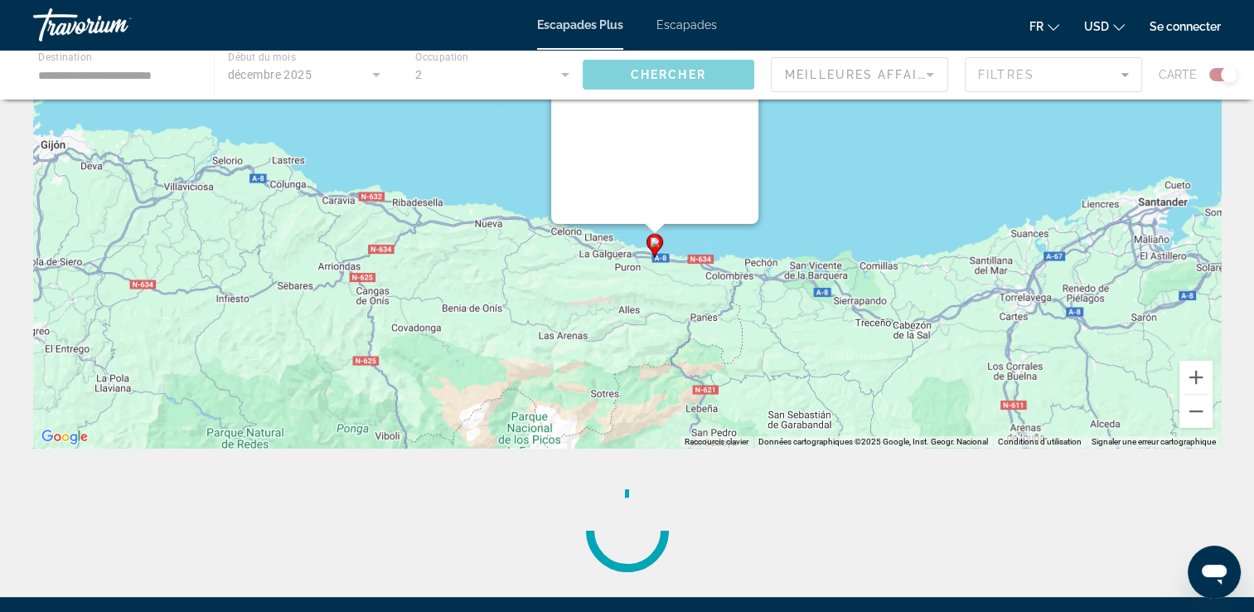
drag, startPoint x: 886, startPoint y: 350, endPoint x: 1105, endPoint y: 294, distance: 225.7
click at [1105, 294] on div "Pour activer le glissement avec le clavier, appuyez sur Alt+Entrée. Une fois ce…" at bounding box center [627, 198] width 1188 height 497
click at [1190, 373] on button "Zoom avant" at bounding box center [1195, 377] width 33 height 33
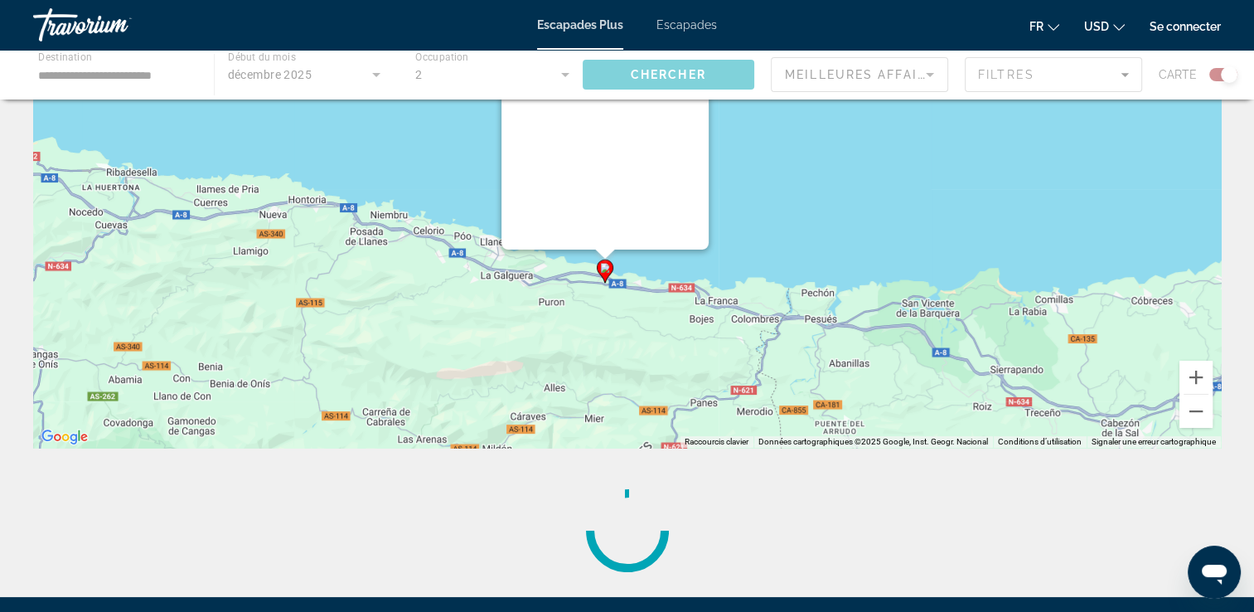
drag, startPoint x: 799, startPoint y: 307, endPoint x: 739, endPoint y: 281, distance: 65.0
click at [719, 259] on div "Pour activer le glissement avec le clavier, appuyez sur Alt+Entrée. Une fois ce…" at bounding box center [627, 198] width 1188 height 497
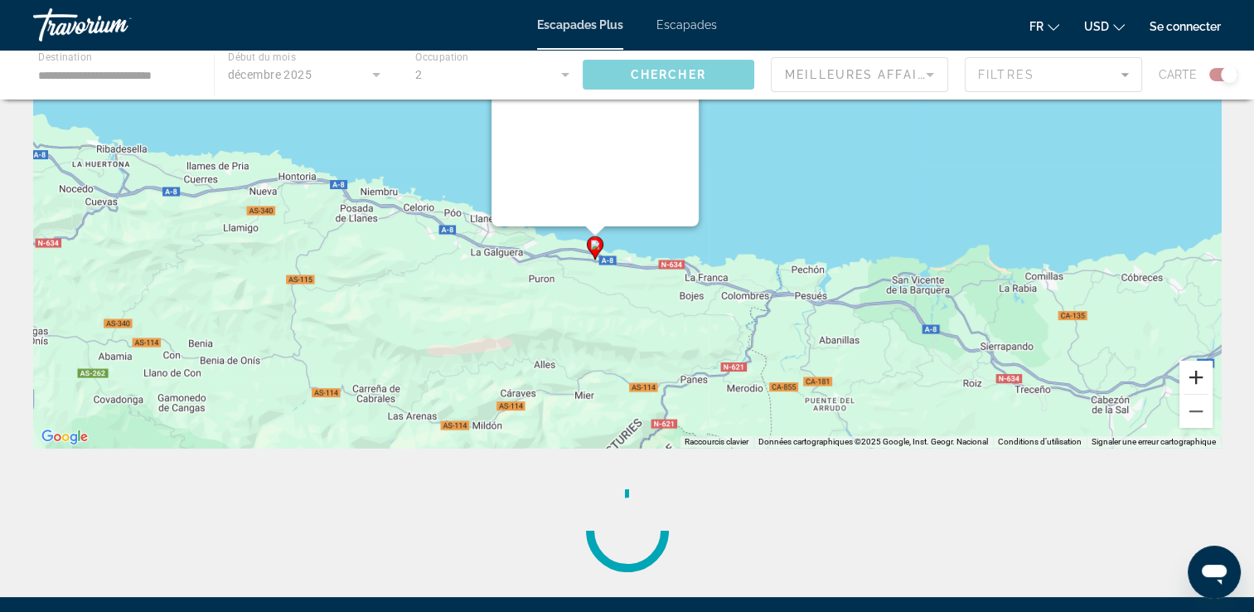
click at [1190, 380] on button "Zoom avant" at bounding box center [1195, 377] width 33 height 33
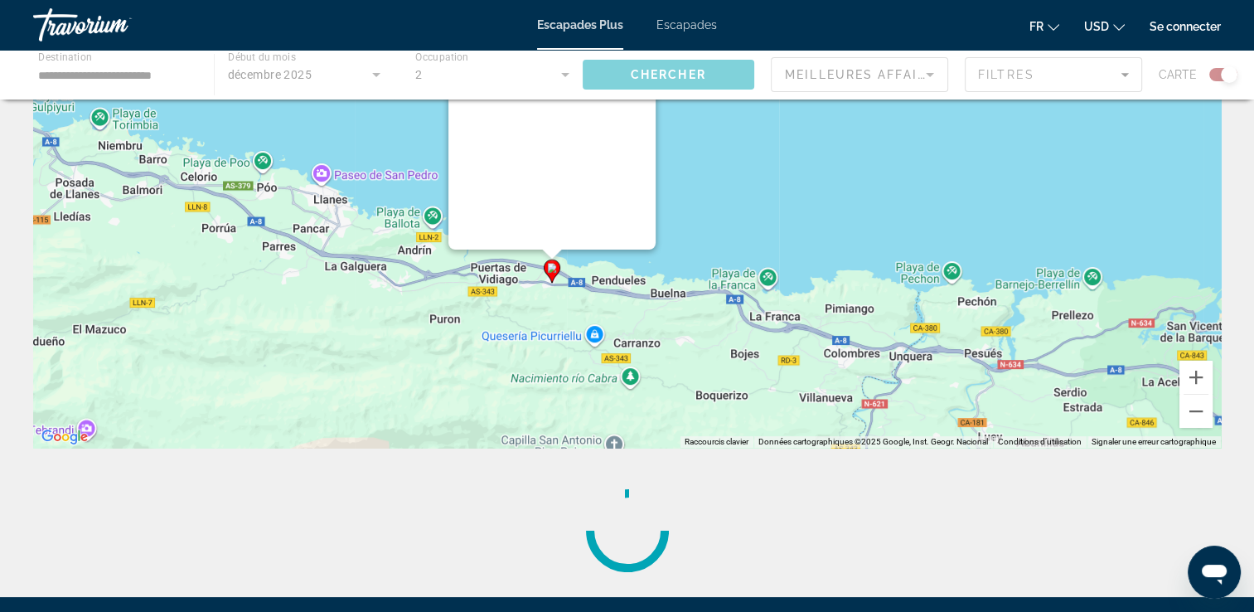
drag, startPoint x: 801, startPoint y: 325, endPoint x: 787, endPoint y: 281, distance: 45.9
click at [787, 281] on div "Pour activer le glissement avec le clavier, appuyez sur Alt+Entrée. Une fois ce…" at bounding box center [627, 198] width 1188 height 497
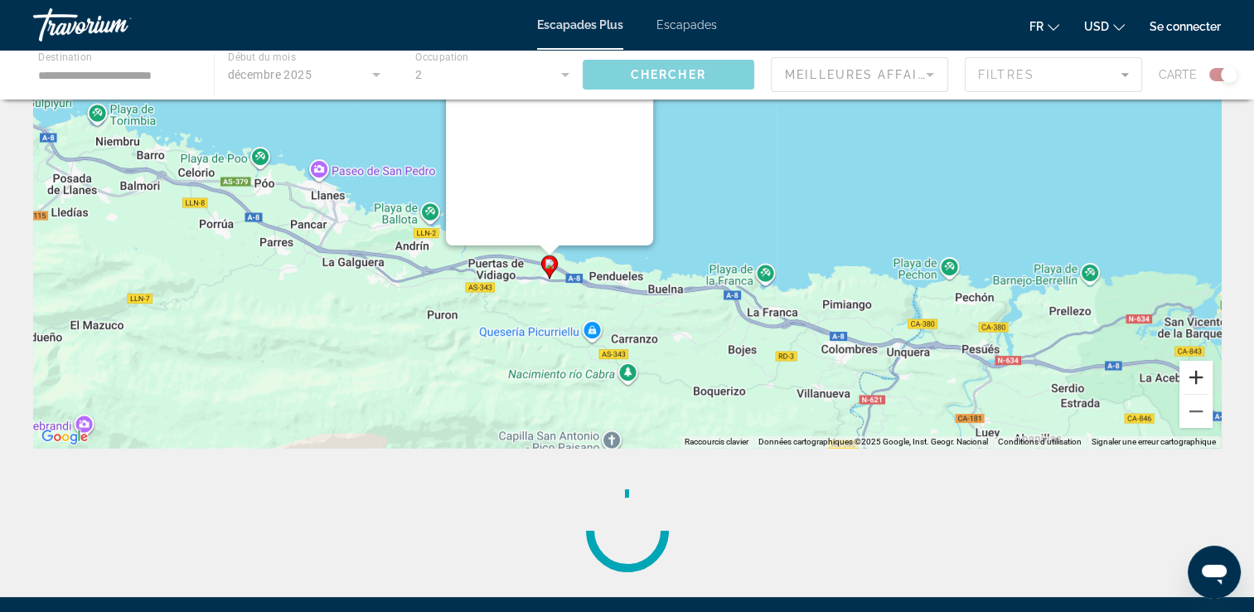
click at [1191, 380] on button "Zoom avant" at bounding box center [1195, 377] width 33 height 33
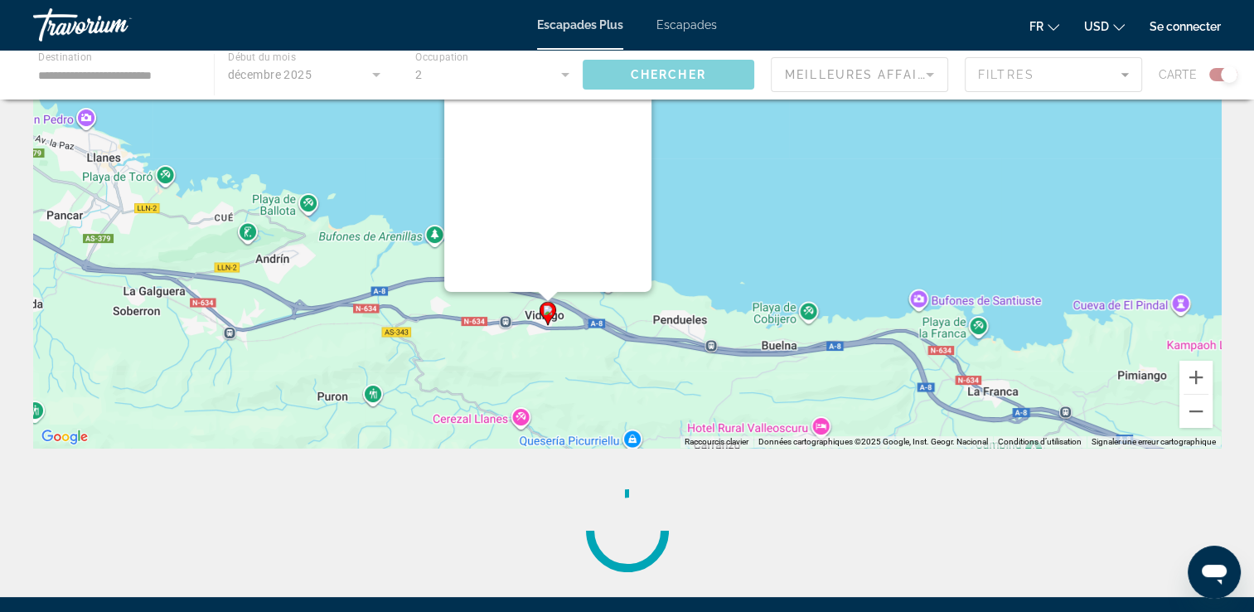
drag, startPoint x: 620, startPoint y: 360, endPoint x: 696, endPoint y: 324, distance: 84.2
click at [696, 324] on div "Pour activer le glissement avec le clavier, appuyez sur Alt+Entrée. Une fois ce…" at bounding box center [627, 198] width 1188 height 497
click at [1187, 381] on button "Zoom avant" at bounding box center [1195, 377] width 33 height 33
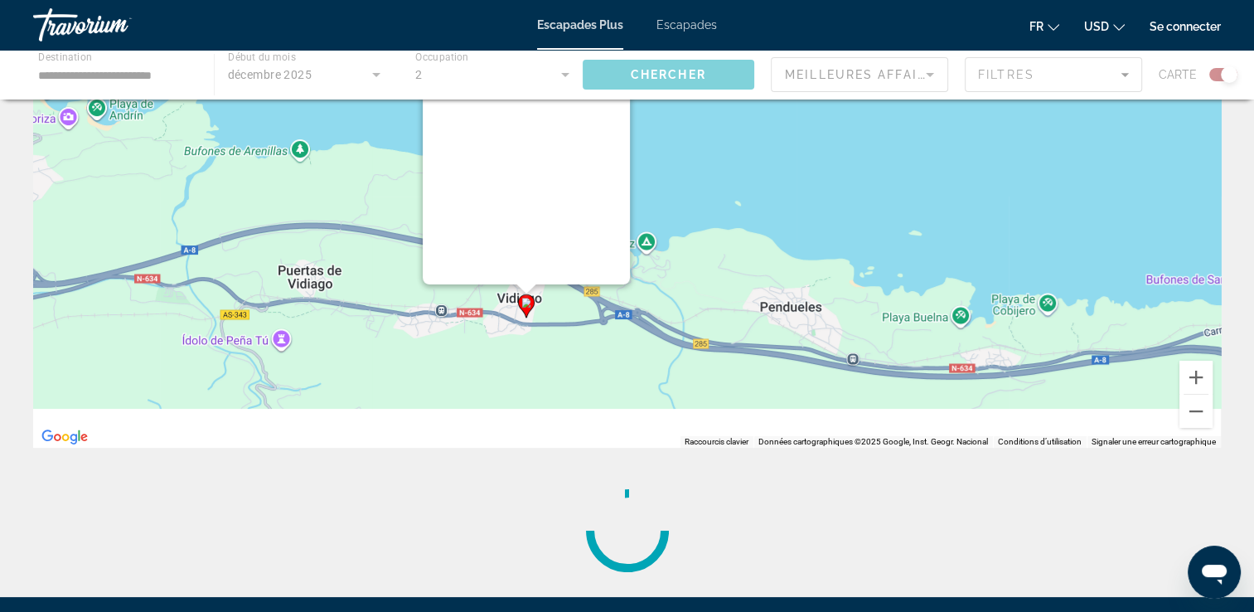
drag, startPoint x: 805, startPoint y: 351, endPoint x: 864, endPoint y: 215, distance: 148.9
click at [864, 215] on div "Pour activer le glissement avec le clavier, appuyez sur Alt+Entrée. Une fois ce…" at bounding box center [627, 198] width 1188 height 497
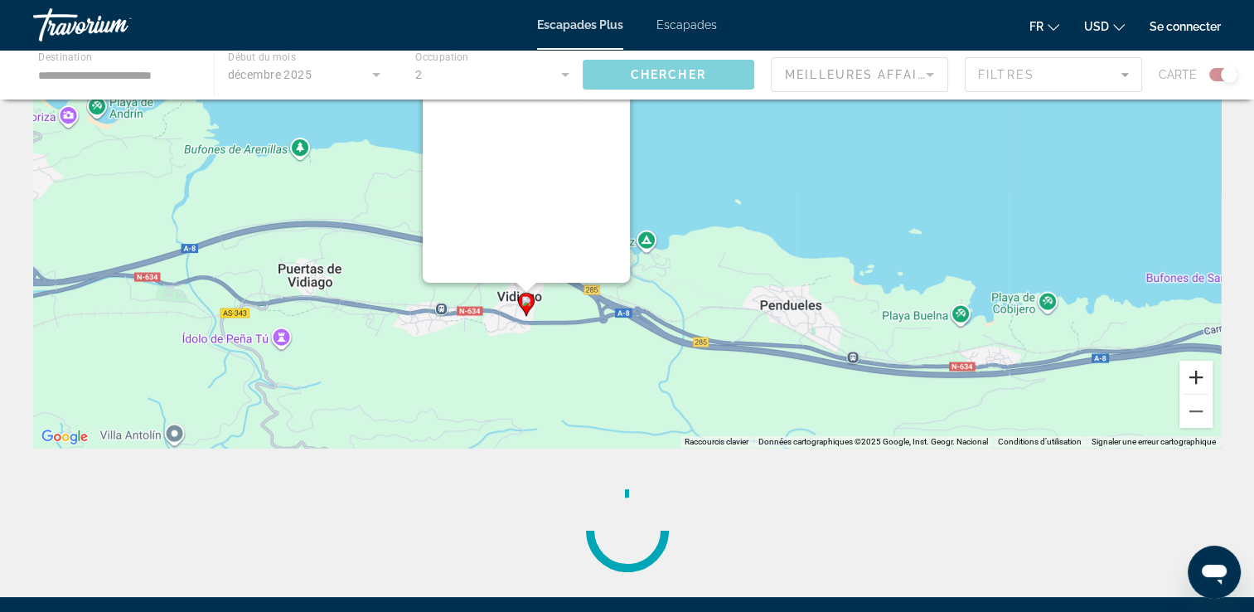
click at [1203, 376] on button "Zoom avant" at bounding box center [1195, 377] width 33 height 33
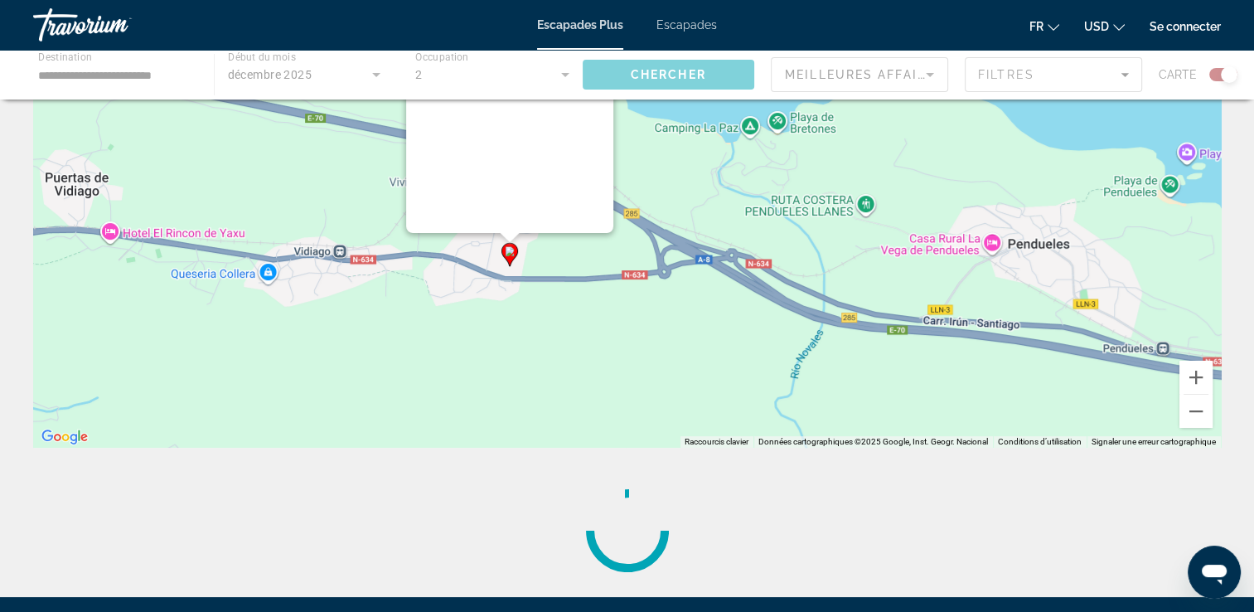
drag, startPoint x: 812, startPoint y: 359, endPoint x: 885, endPoint y: 230, distance: 148.5
click at [885, 230] on div "Pour activer le glissement avec le clavier, appuyez sur Alt+Entrée. Une fois ce…" at bounding box center [627, 198] width 1188 height 497
click at [1191, 374] on button "Zoom avant" at bounding box center [1195, 377] width 33 height 33
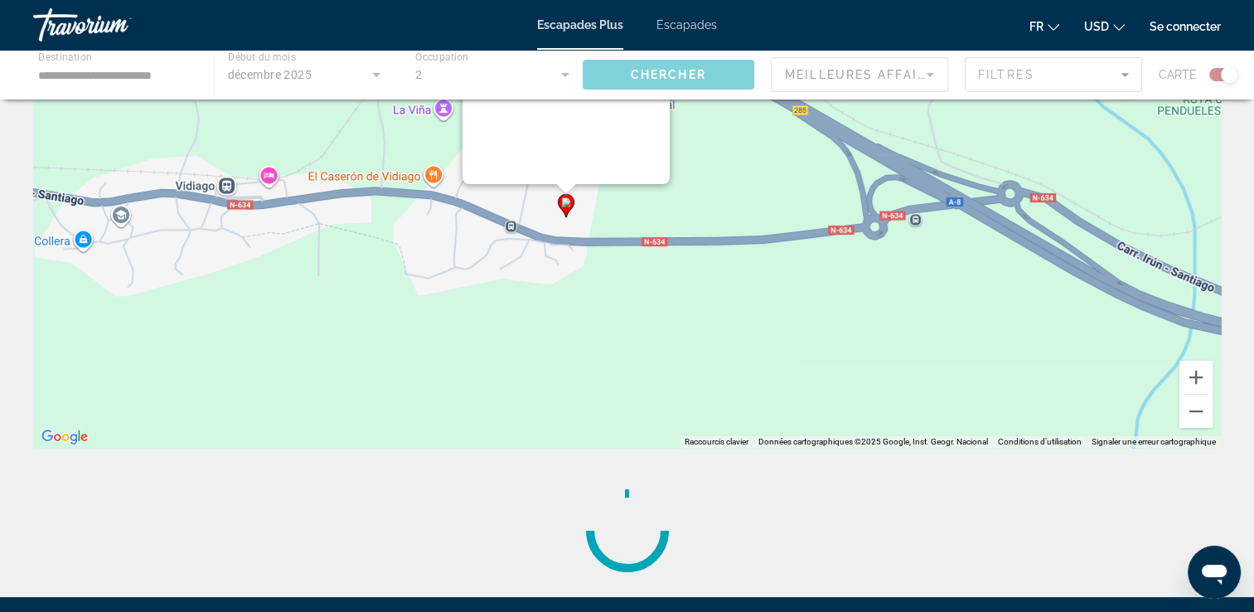
drag, startPoint x: 623, startPoint y: 356, endPoint x: 783, endPoint y: 264, distance: 184.9
click at [783, 264] on div "Pour activer le glissement avec le clavier, appuyez sur Alt+Entrée. Une fois ce…" at bounding box center [627, 198] width 1188 height 497
click at [1194, 370] on button "Zoom avant" at bounding box center [1195, 377] width 33 height 33
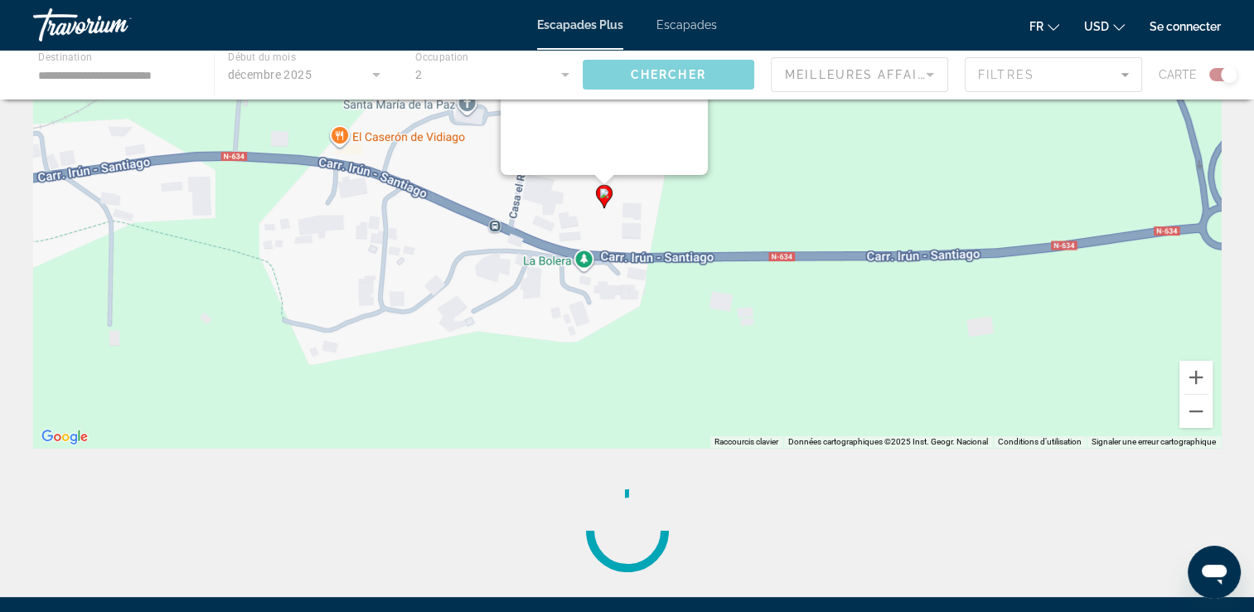
drag, startPoint x: 789, startPoint y: 291, endPoint x: 895, endPoint y: 266, distance: 109.0
click at [895, 266] on div "Pour activer le glissement avec le clavier, appuyez sur Alt+Entrée. Une fois ce…" at bounding box center [627, 198] width 1188 height 497
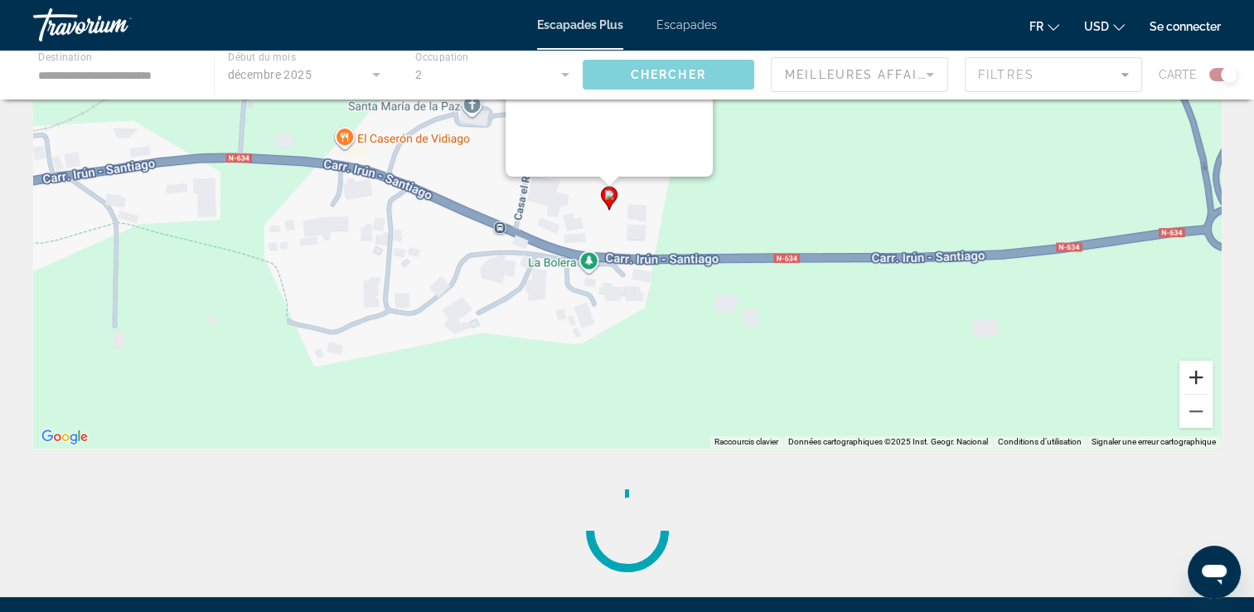
click at [1190, 376] on button "Zoom avant" at bounding box center [1195, 377] width 33 height 33
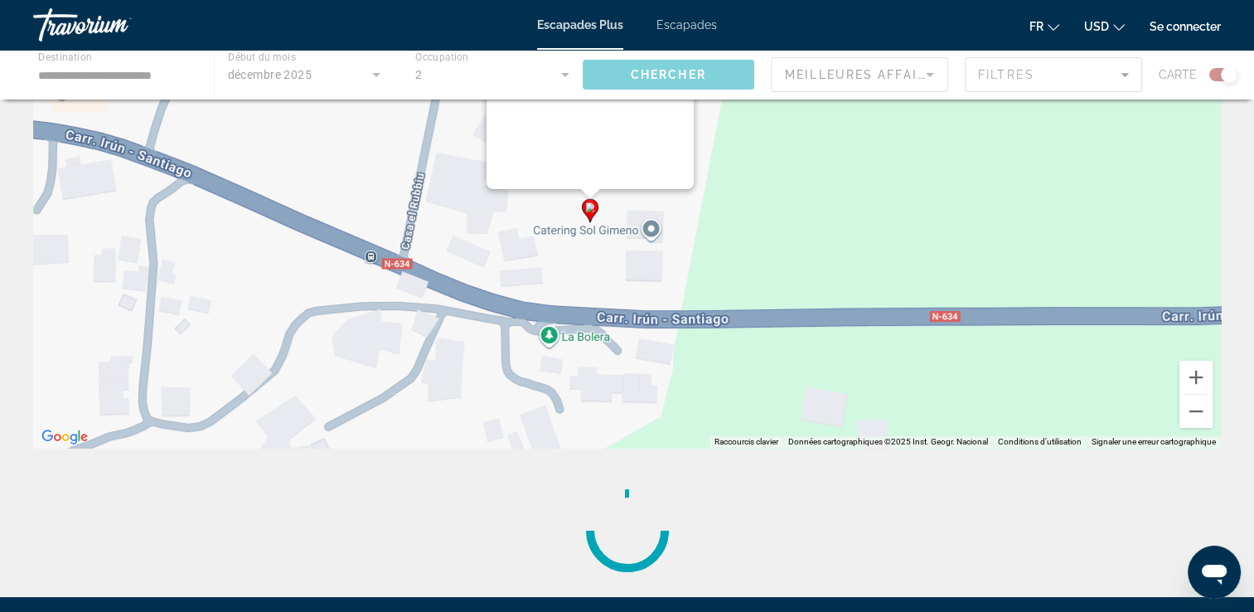
click at [584, 204] on icon "Contenu principal" at bounding box center [589, 211] width 15 height 22
